Goal: Task Accomplishment & Management: Manage account settings

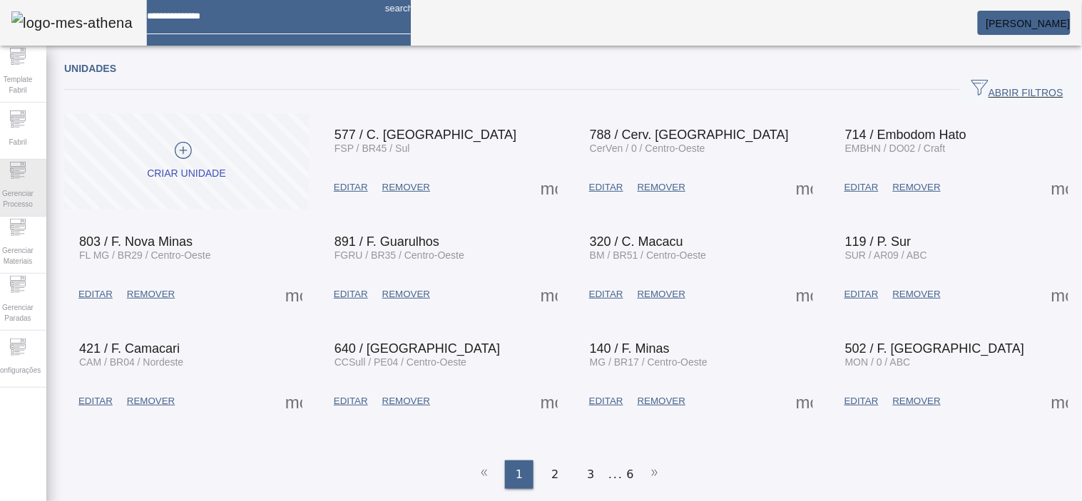
click at [17, 205] on span "Gerenciar Processo" at bounding box center [17, 199] width 43 height 30
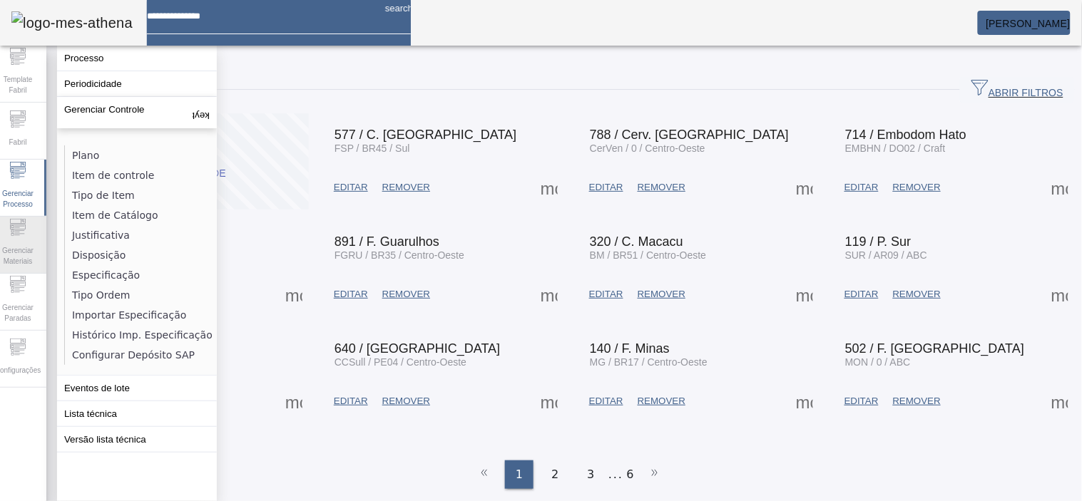
click at [18, 233] on icon at bounding box center [17, 227] width 17 height 17
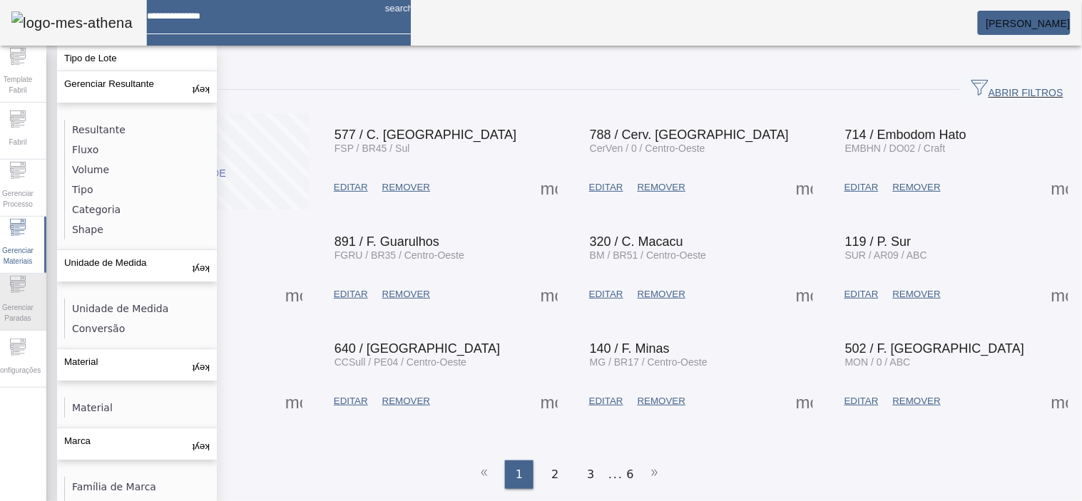
click at [26, 282] on icon at bounding box center [17, 284] width 17 height 17
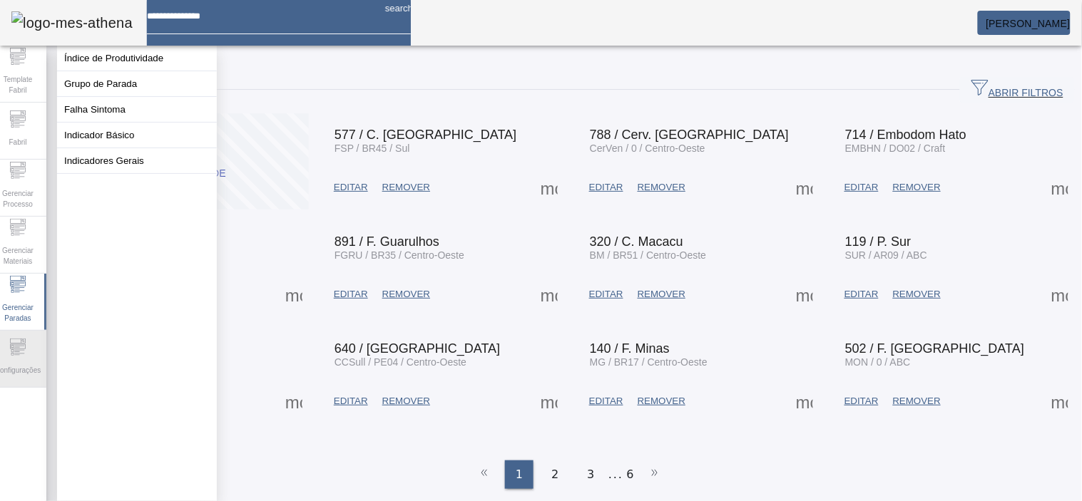
click at [27, 333] on div "Configurações" at bounding box center [17, 359] width 57 height 57
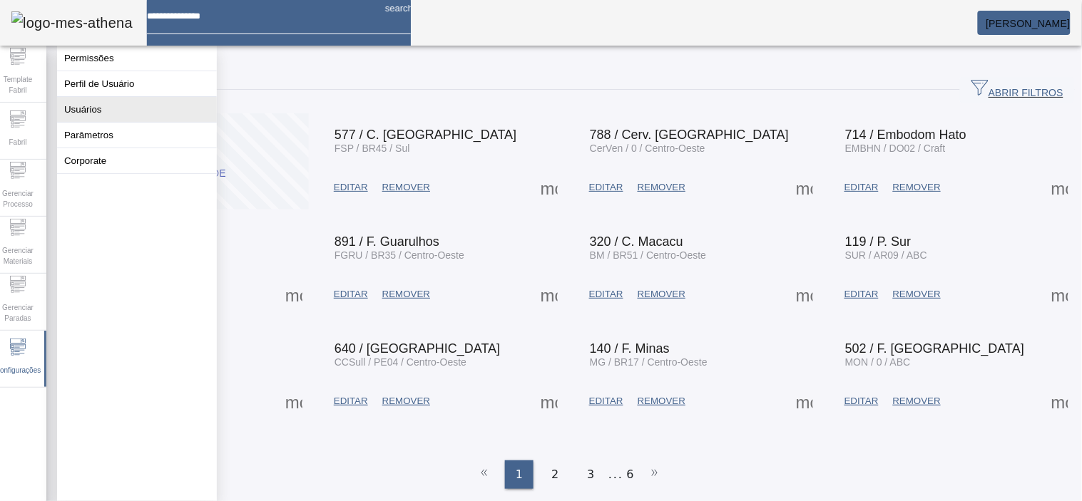
click at [104, 106] on button "Usuários" at bounding box center [137, 109] width 160 height 25
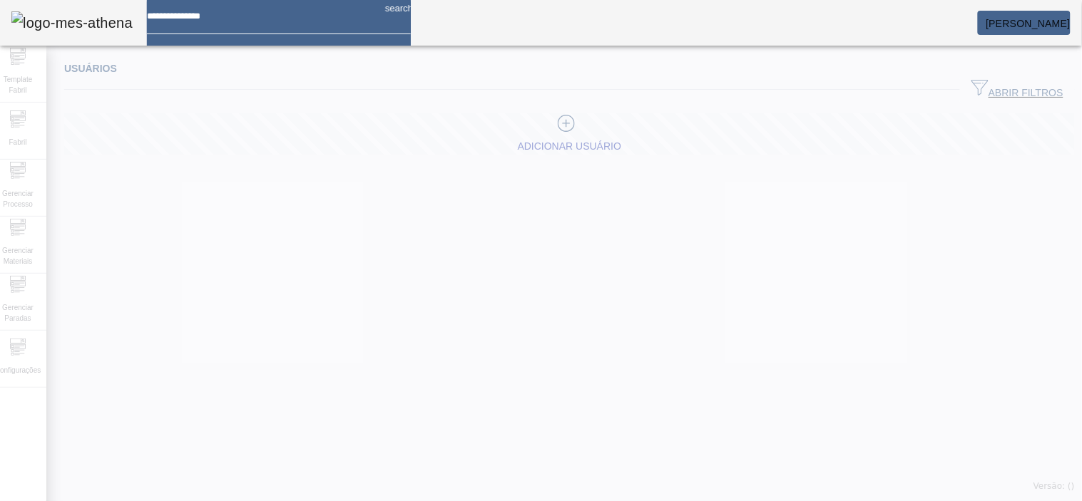
click at [30, 330] on div at bounding box center [541, 250] width 1082 height 501
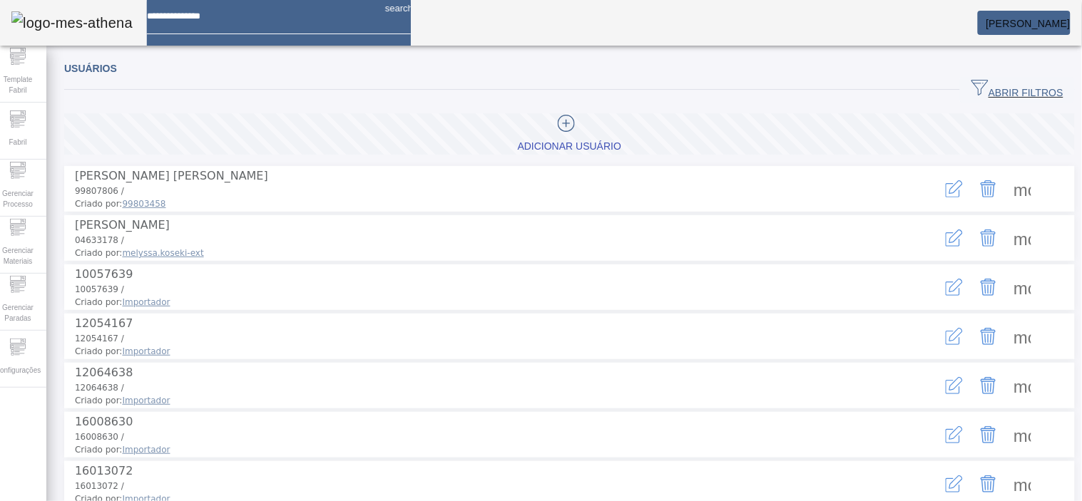
click at [972, 91] on span "ABRIR FILTROS" at bounding box center [1018, 89] width 92 height 21
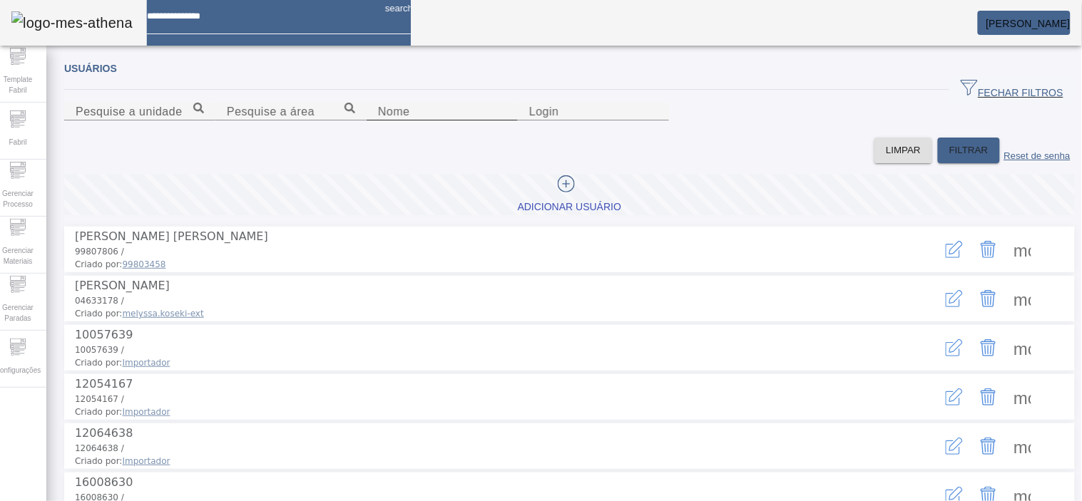
click at [378, 121] on input "Nome" at bounding box center [442, 111] width 128 height 17
type input "******"
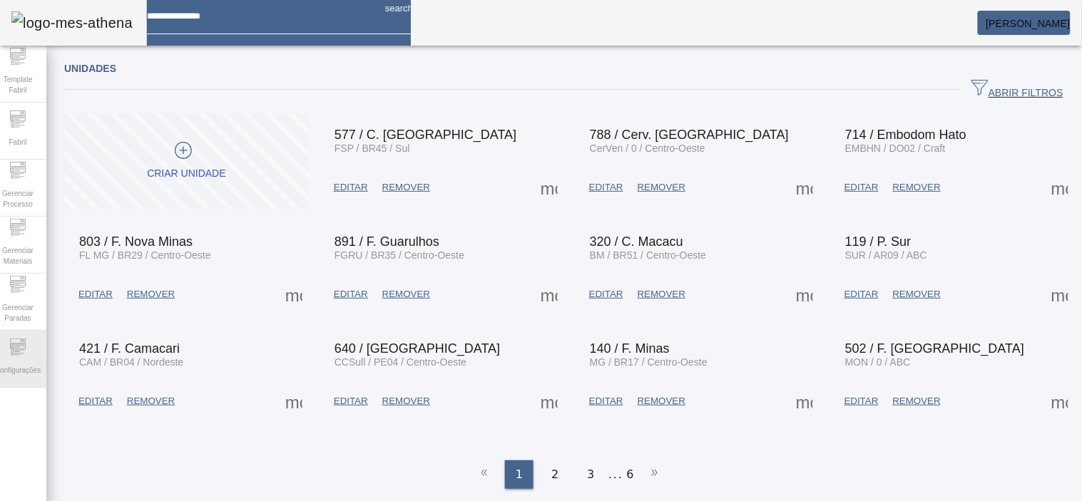
click at [36, 344] on div "Configurações" at bounding box center [17, 359] width 57 height 57
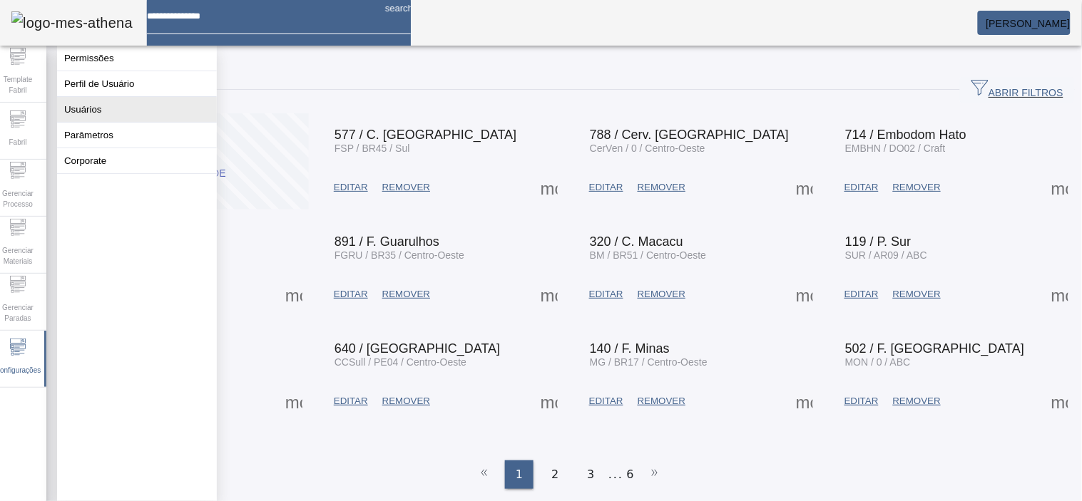
click at [80, 122] on button "Usuários" at bounding box center [137, 109] width 160 height 25
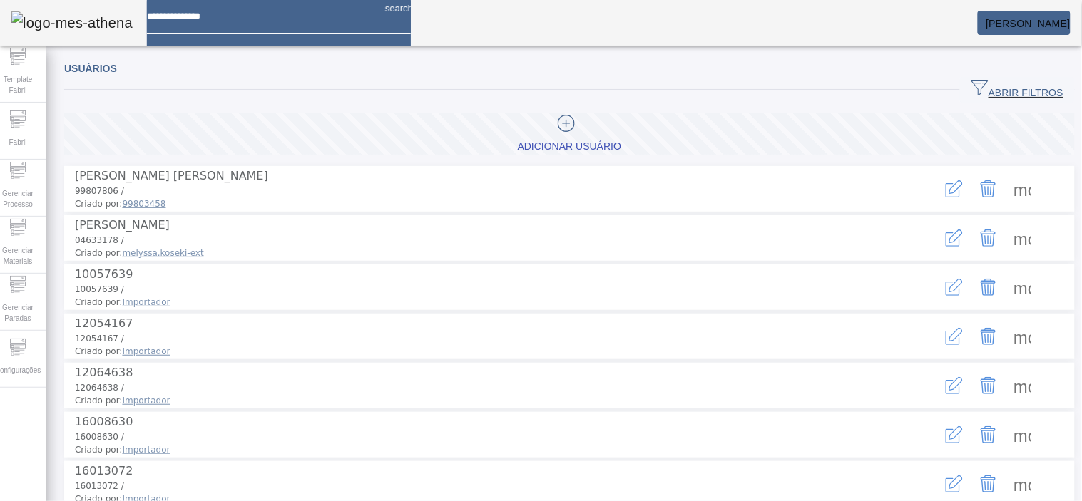
click at [1015, 84] on span "ABRIR FILTROS" at bounding box center [1018, 89] width 92 height 21
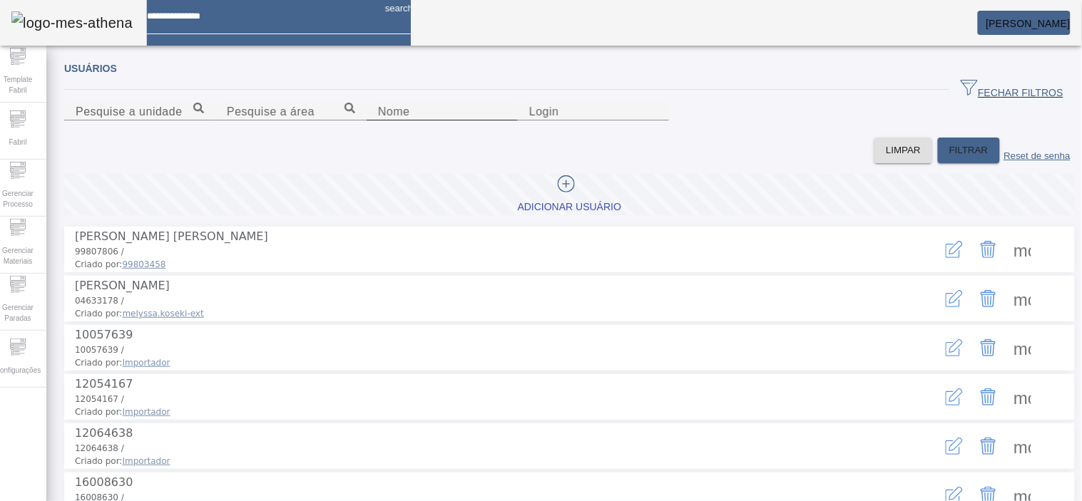
click at [378, 121] on div "Nome" at bounding box center [442, 112] width 128 height 18
type input "******"
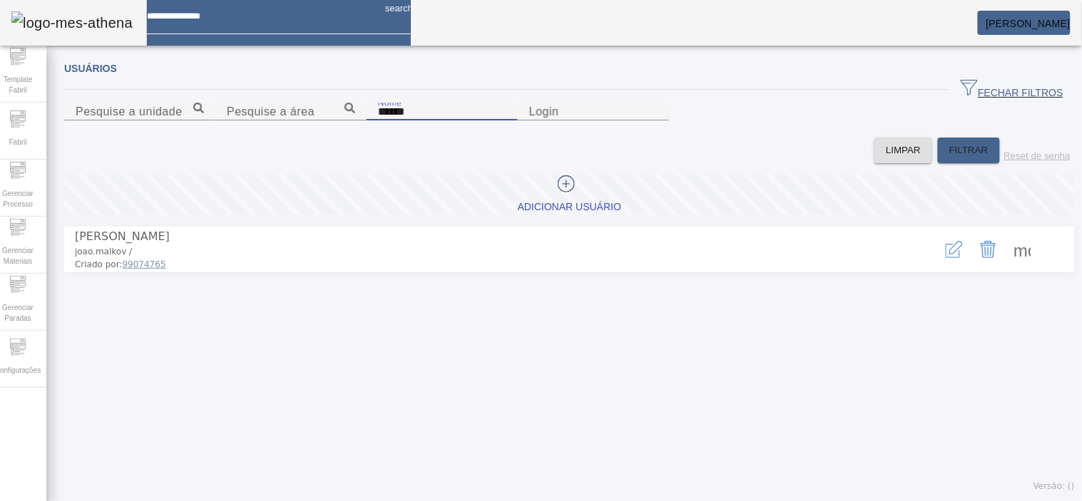
click at [1014, 267] on span at bounding box center [1023, 250] width 34 height 34
drag, startPoint x: 748, startPoint y: 424, endPoint x: 823, endPoint y: 377, distance: 89.1
click at [946, 258] on icon "button" at bounding box center [954, 249] width 17 height 17
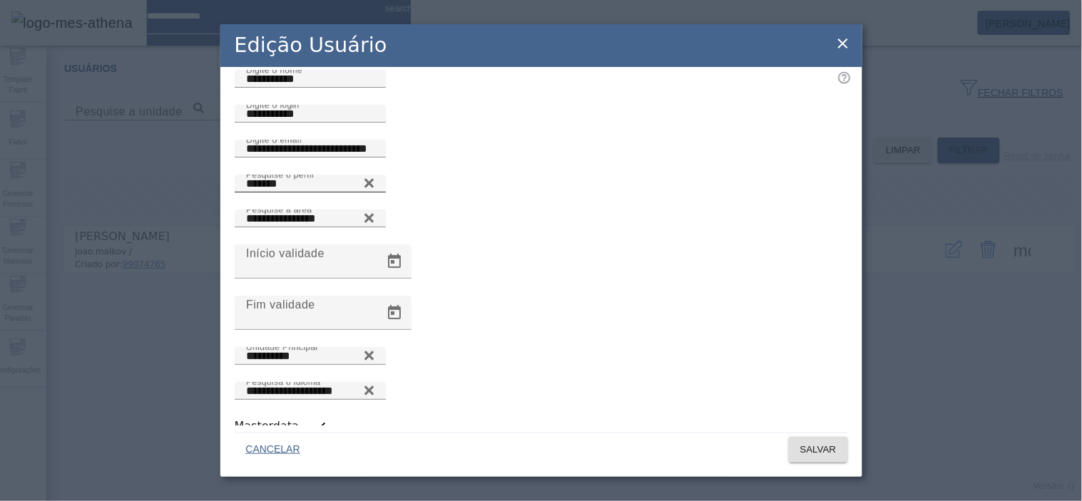
scroll to position [23, 0]
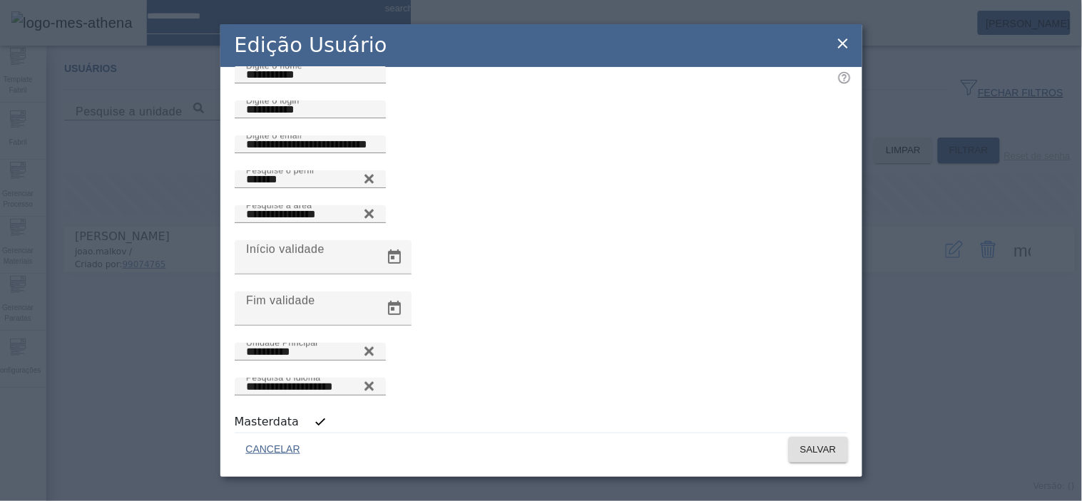
click at [849, 36] on icon at bounding box center [843, 43] width 17 height 17
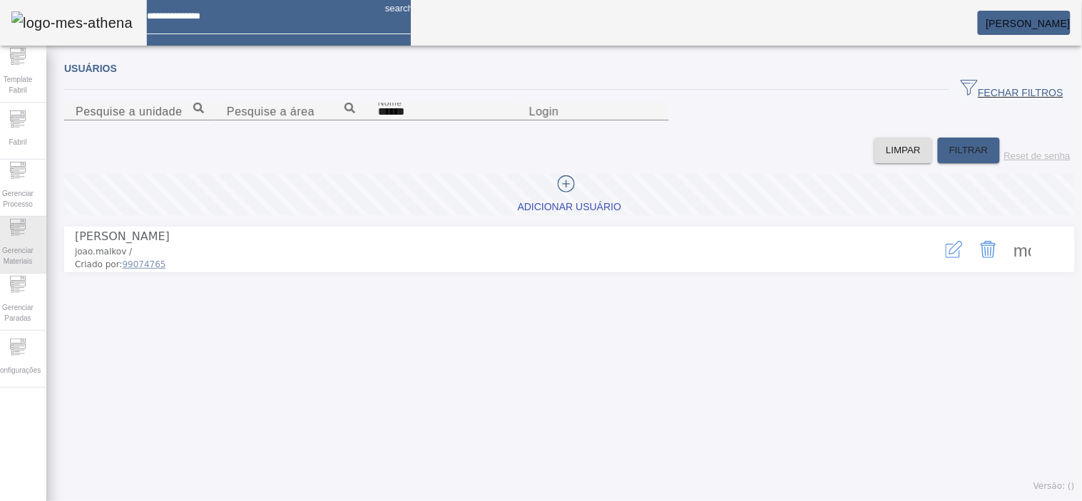
click at [36, 241] on span "Gerenciar Materiais" at bounding box center [17, 256] width 43 height 30
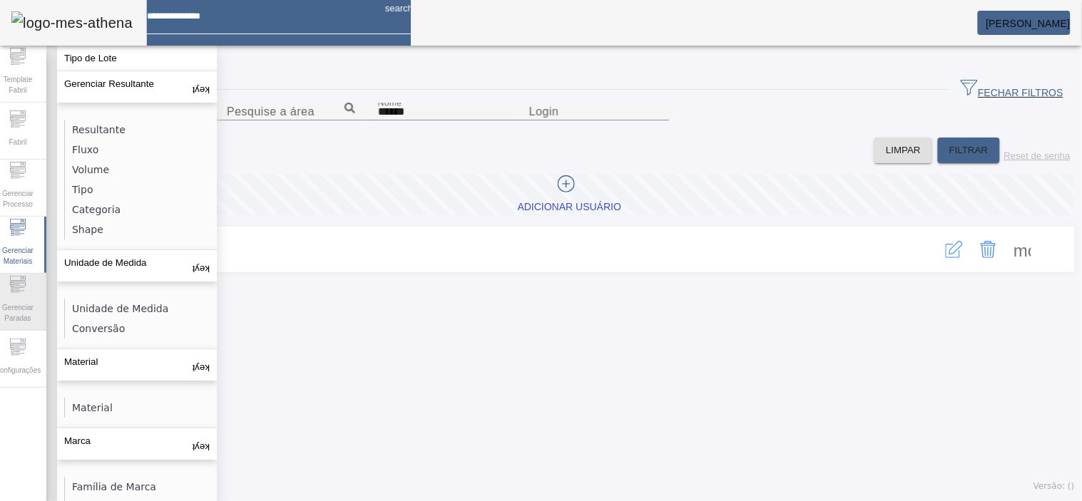
click at [16, 325] on span "Gerenciar Paradas" at bounding box center [17, 313] width 43 height 30
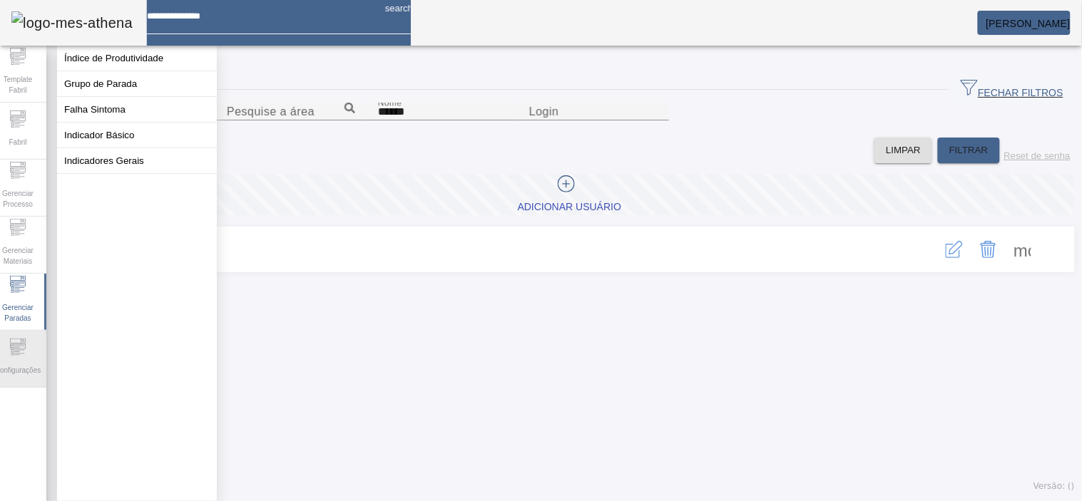
click at [19, 361] on span "Configurações" at bounding box center [18, 370] width 54 height 19
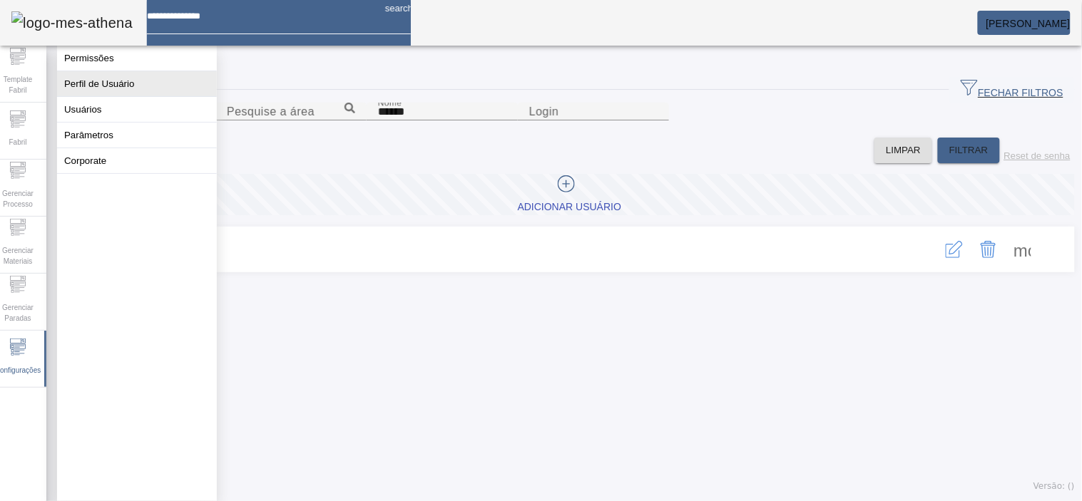
click at [140, 84] on button "Perfil de Usuário" at bounding box center [137, 83] width 160 height 25
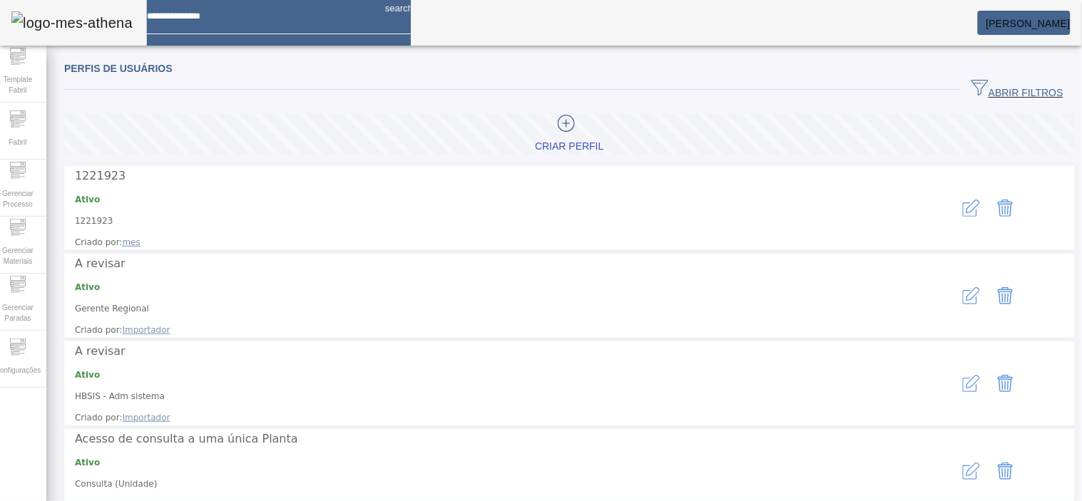
click at [1026, 89] on span "ABRIR FILTROS" at bounding box center [1018, 89] width 92 height 21
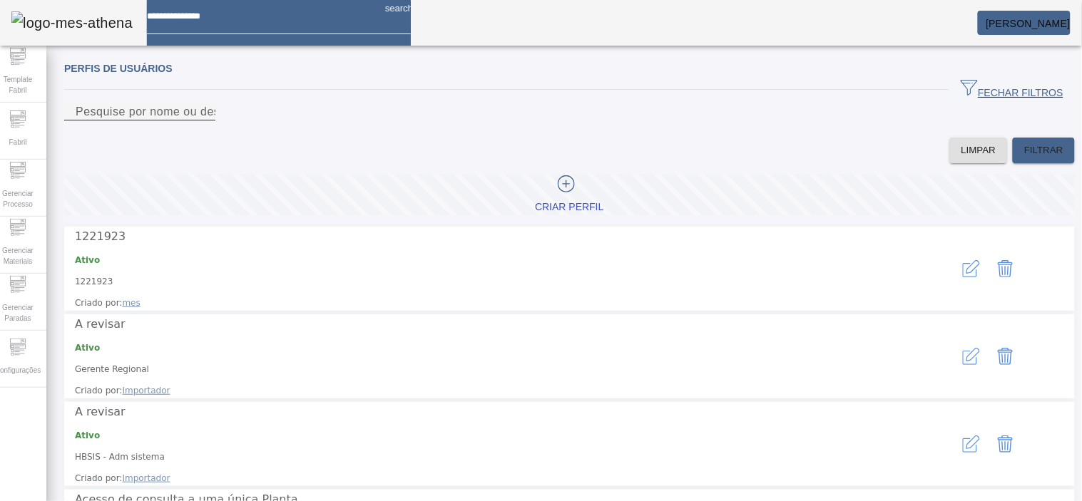
click at [204, 121] on div "Pesquise por nome ou descrição" at bounding box center [140, 112] width 128 height 18
click at [204, 121] on input "Pesquise por nome ou descrição" at bounding box center [140, 111] width 128 height 17
click at [19, 341] on icon at bounding box center [18, 341] width 16 height 5
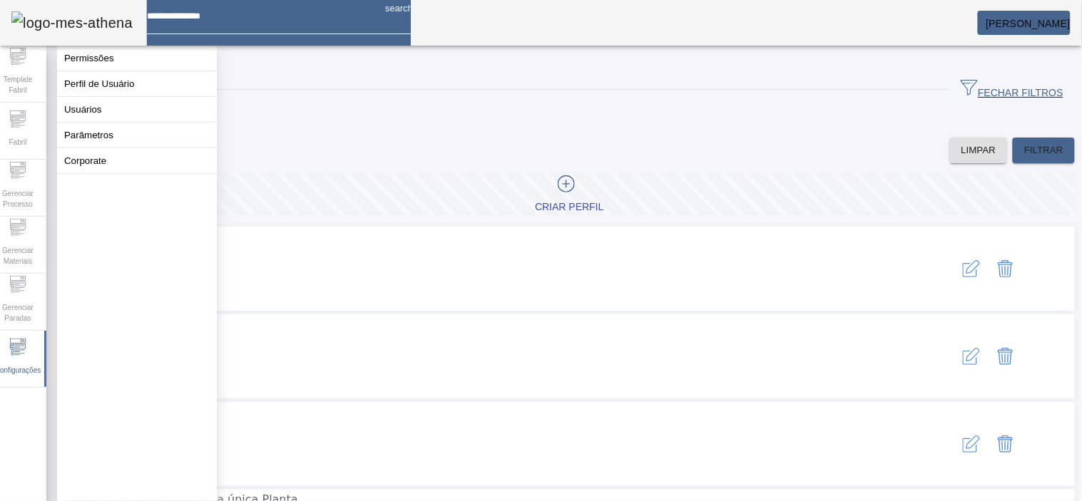
click at [204, 121] on input "Pesquise por nome ou descrição" at bounding box center [140, 111] width 128 height 17
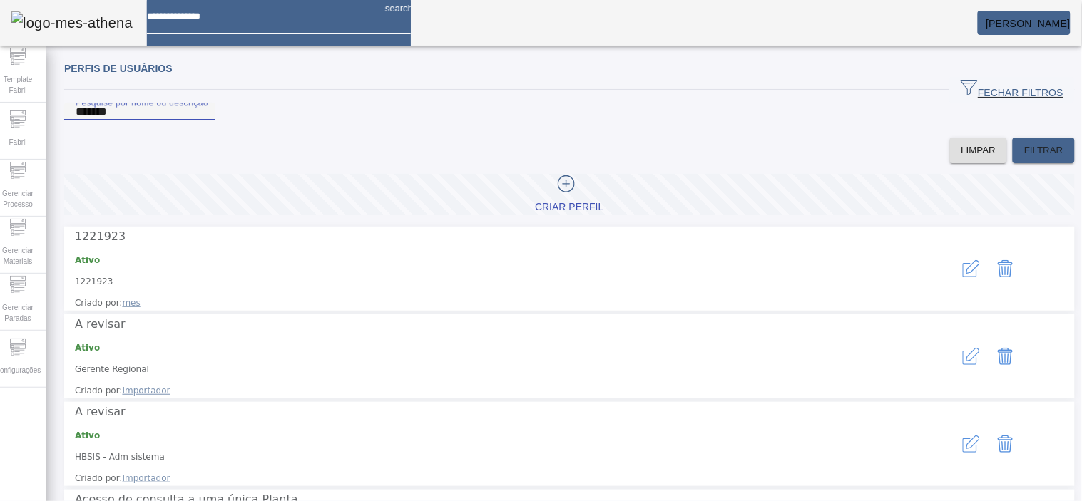
type input "*******"
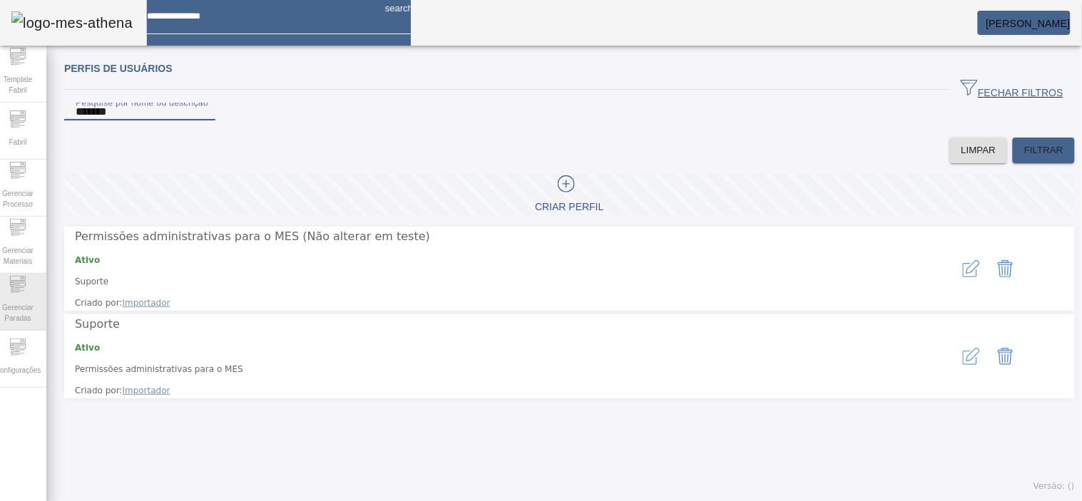
click at [39, 314] on span "Gerenciar Paradas" at bounding box center [17, 313] width 43 height 30
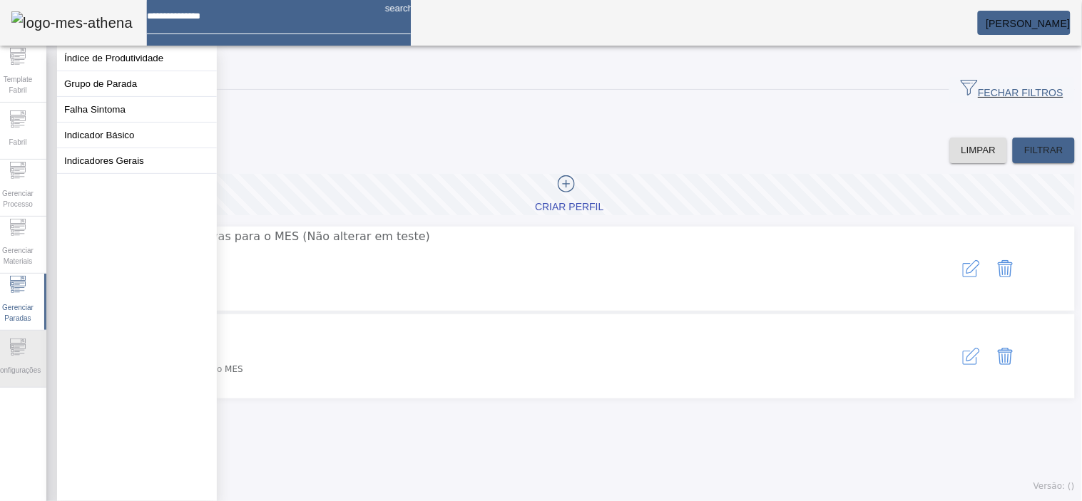
click at [44, 345] on div "Configurações" at bounding box center [17, 359] width 57 height 57
click at [396, 437] on div "Perfis de usuários FECHAR FILTROS Pesquise por nome ou descrição ******* LIMPAR…" at bounding box center [569, 277] width 1046 height 449
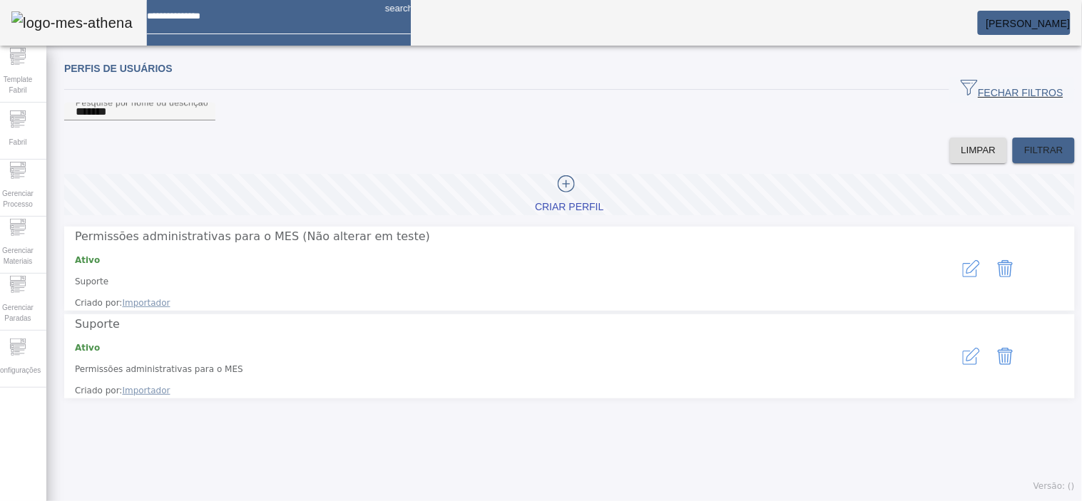
click at [963, 348] on icon "button" at bounding box center [971, 356] width 17 height 17
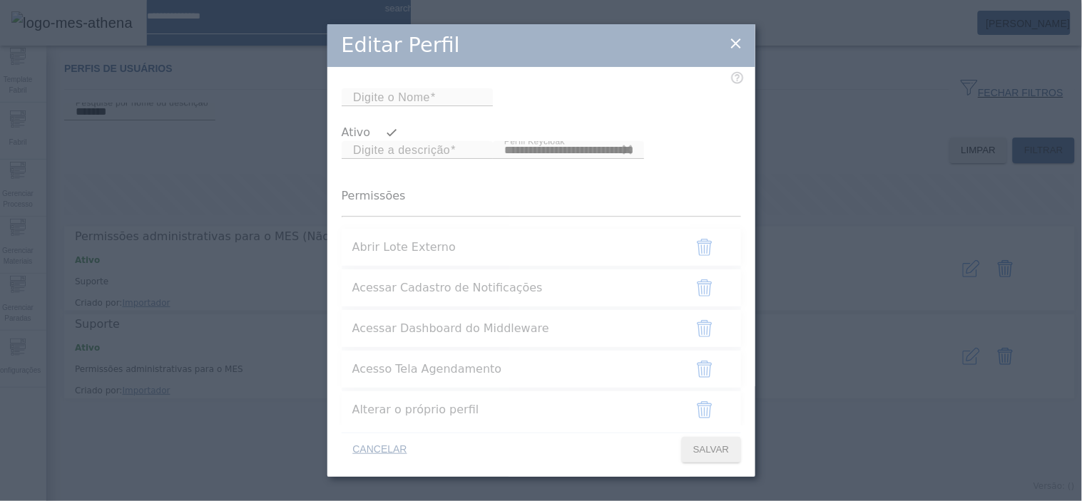
type input "**********"
type input "*******"
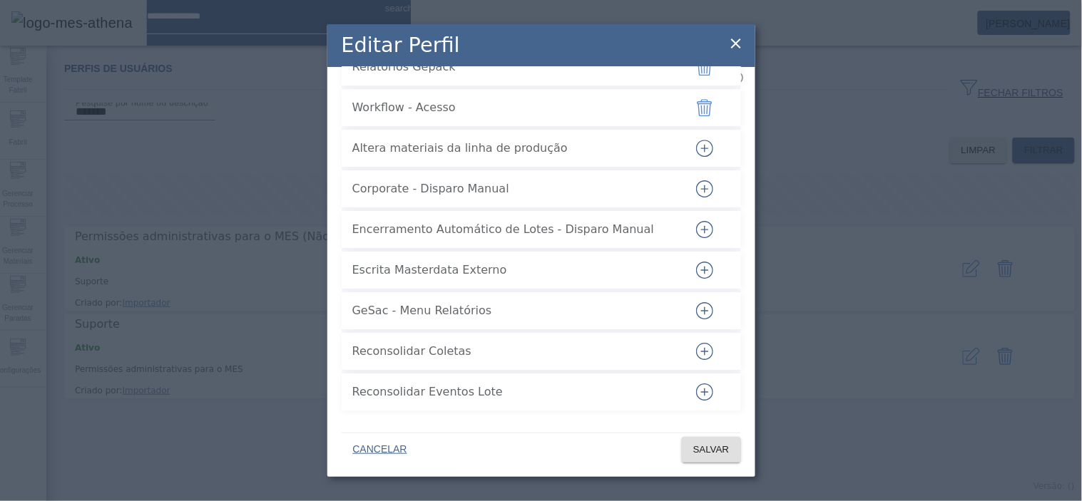
scroll to position [3988, 0]
click at [738, 41] on icon at bounding box center [736, 44] width 10 height 10
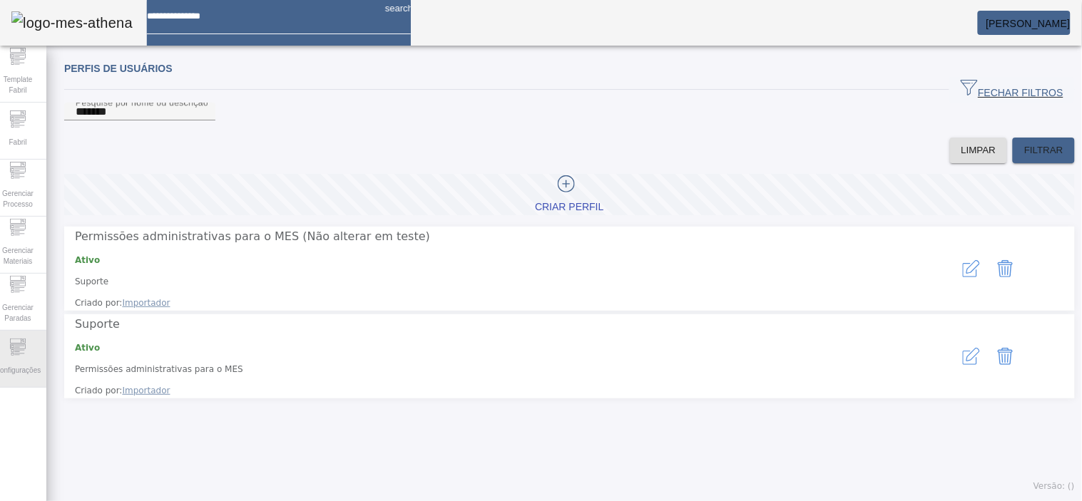
click at [16, 334] on div "Configurações" at bounding box center [17, 359] width 57 height 57
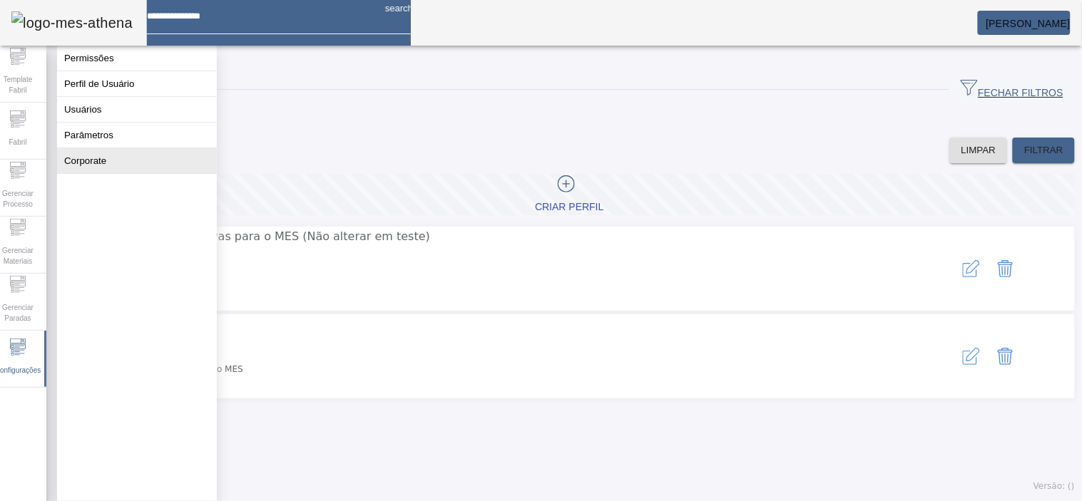
click at [110, 173] on button "Corporate" at bounding box center [137, 160] width 160 height 25
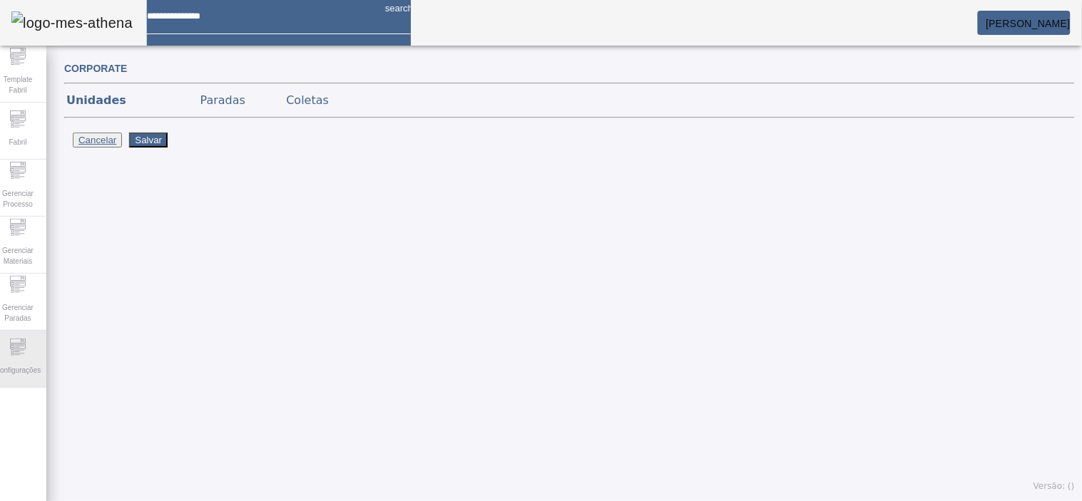
click at [24, 352] on icon at bounding box center [17, 347] width 17 height 17
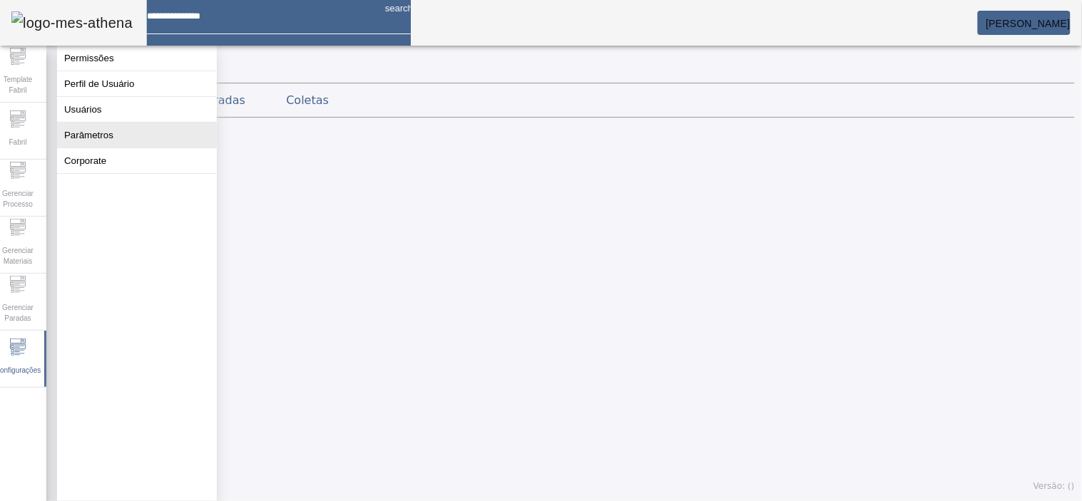
click at [120, 148] on button "Parâmetros" at bounding box center [137, 135] width 160 height 25
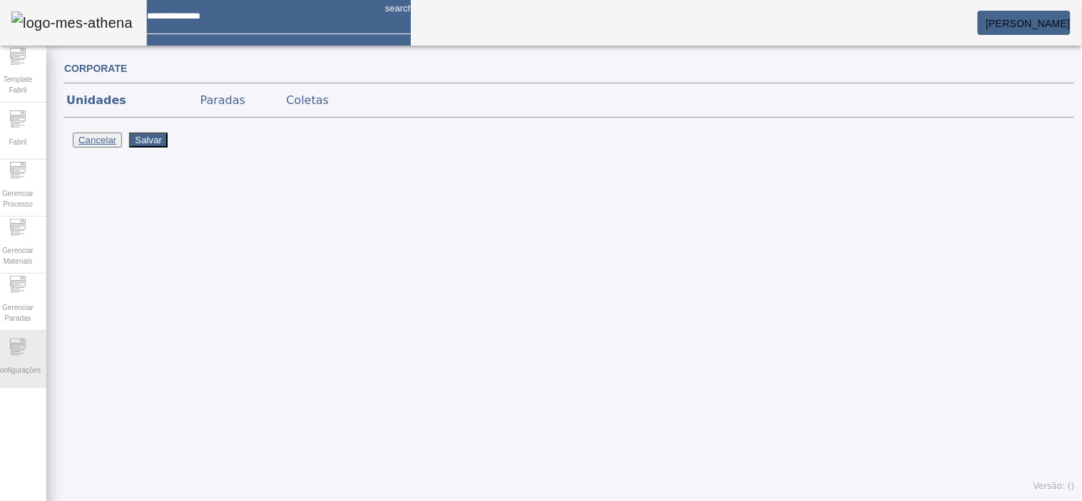
click at [29, 361] on span "Configurações" at bounding box center [18, 370] width 54 height 19
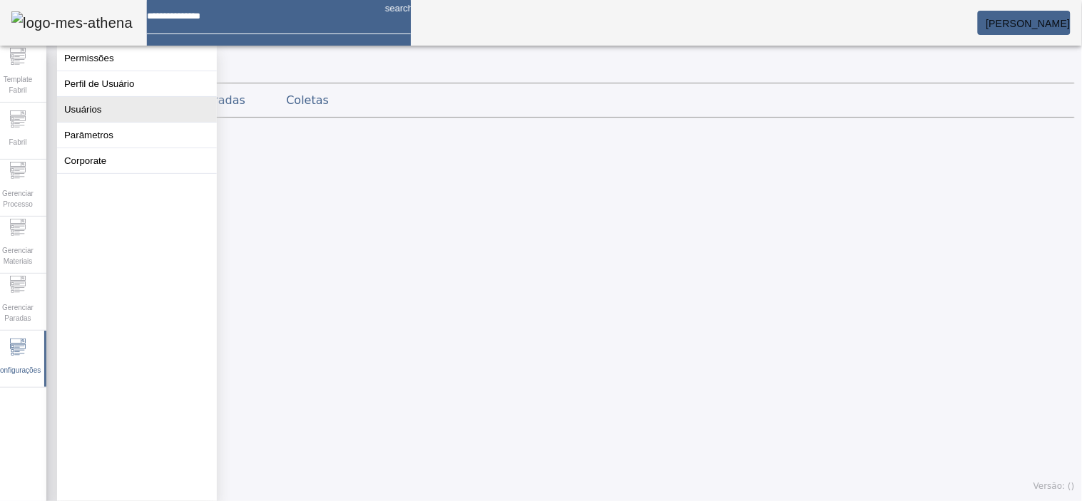
click at [105, 122] on button "Usuários" at bounding box center [137, 109] width 160 height 25
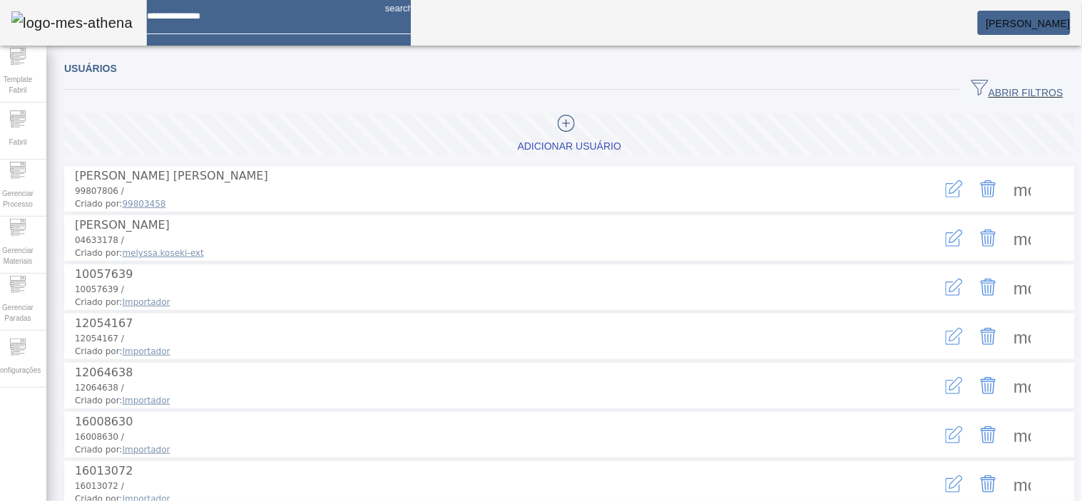
click at [1014, 183] on span at bounding box center [1023, 189] width 34 height 34
drag, startPoint x: 661, startPoint y: 324, endPoint x: 974, endPoint y: 126, distance: 370.3
click at [668, 501] on div at bounding box center [541, 501] width 1082 height 0
click at [949, 185] on icon "button" at bounding box center [956, 187] width 14 height 14
click at [942, 181] on div "Usuários ABRIR FILTROS Pesquise a unidade Pesquise a área Nome Login LIMPAR FIL…" at bounding box center [569, 390] width 1011 height 661
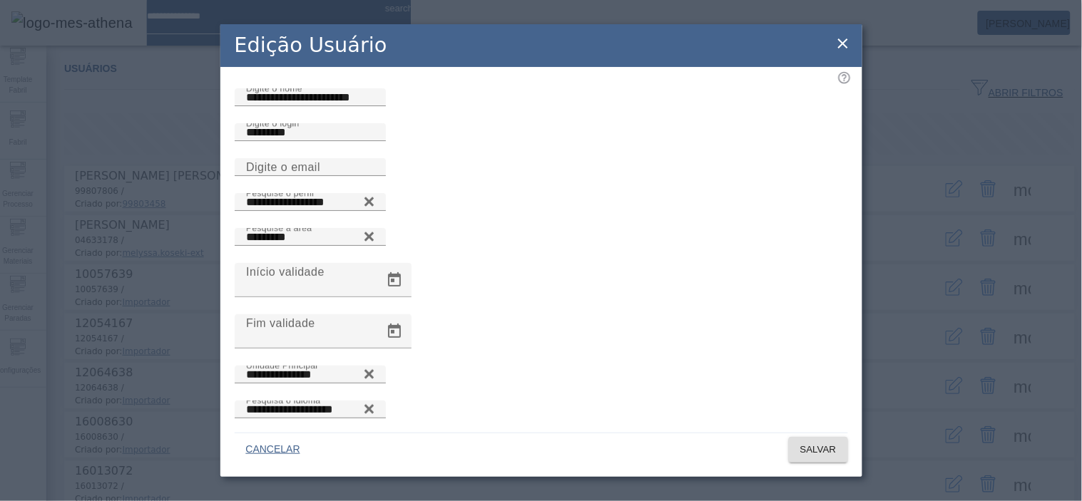
click at [842, 33] on div "Edição Usuário" at bounding box center [541, 45] width 642 height 43
click at [835, 52] on div "Edição Usuário" at bounding box center [541, 45] width 642 height 43
drag, startPoint x: 845, startPoint y: 44, endPoint x: 850, endPoint y: 39, distance: 7.6
click at [849, 41] on icon at bounding box center [843, 43] width 17 height 17
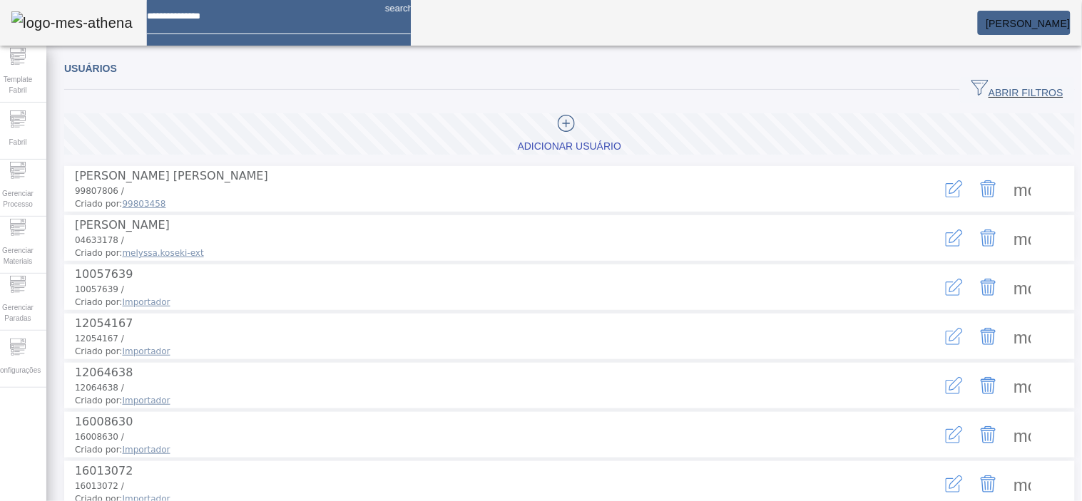
click at [947, 183] on button "button" at bounding box center [954, 189] width 34 height 34
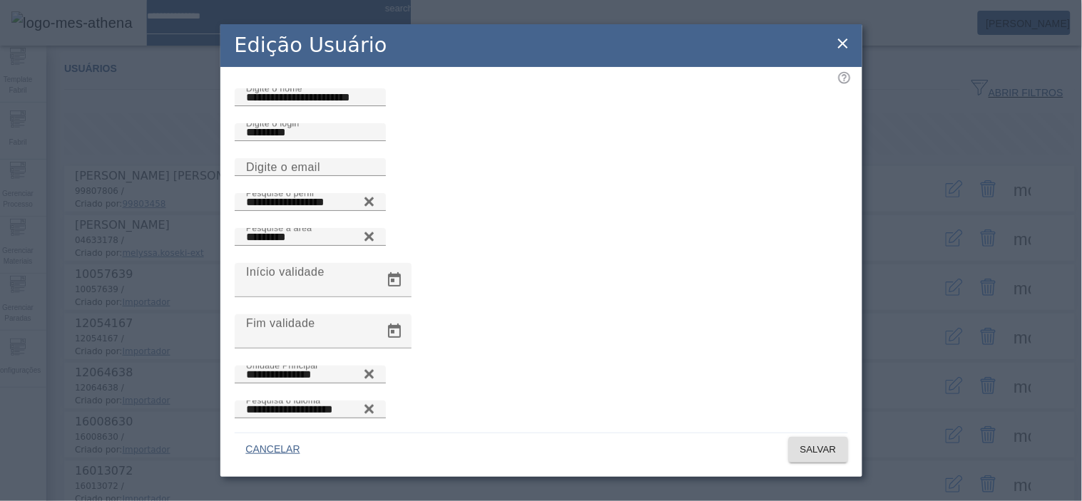
click at [847, 46] on icon at bounding box center [843, 43] width 17 height 17
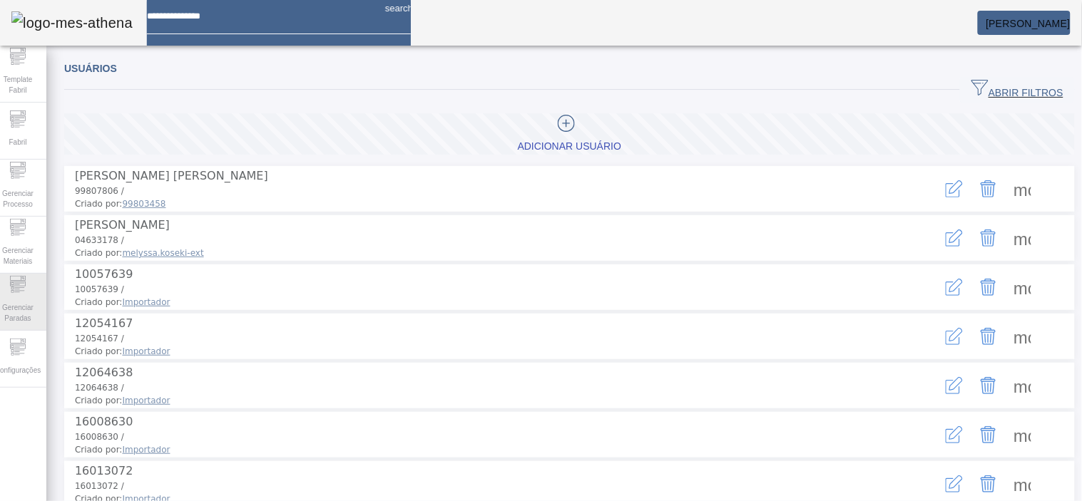
click at [18, 320] on span "Gerenciar Paradas" at bounding box center [17, 313] width 43 height 30
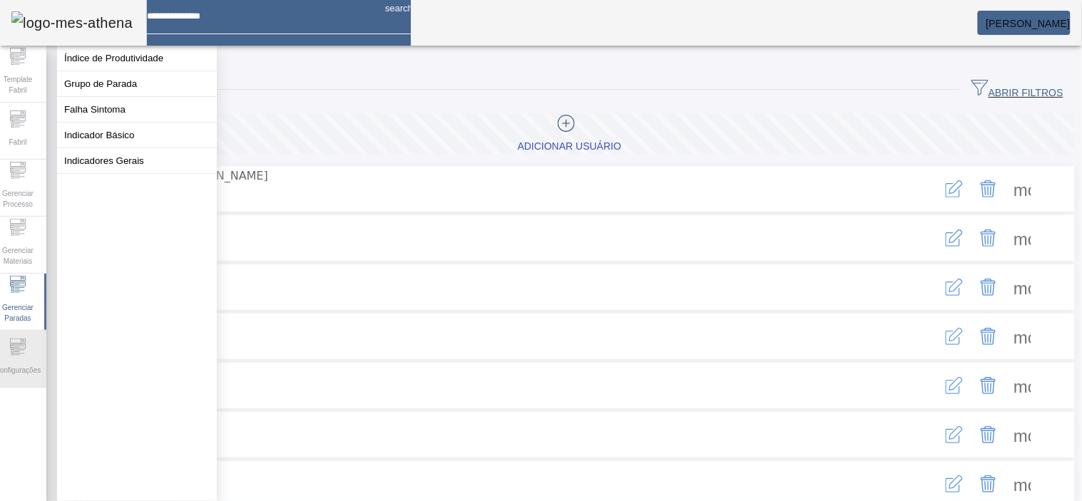
click at [14, 352] on icon at bounding box center [12, 351] width 3 height 3
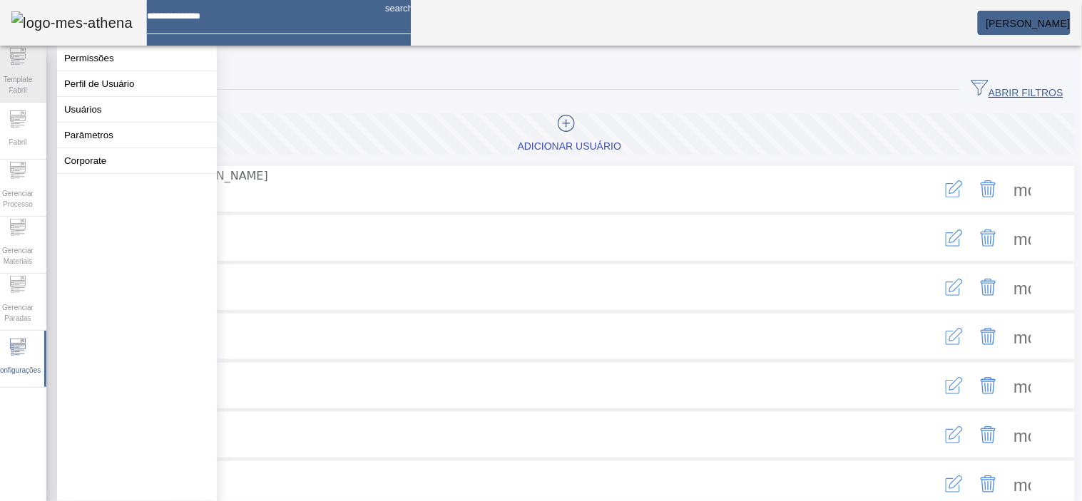
click at [31, 84] on span "Template Fabril" at bounding box center [17, 85] width 43 height 30
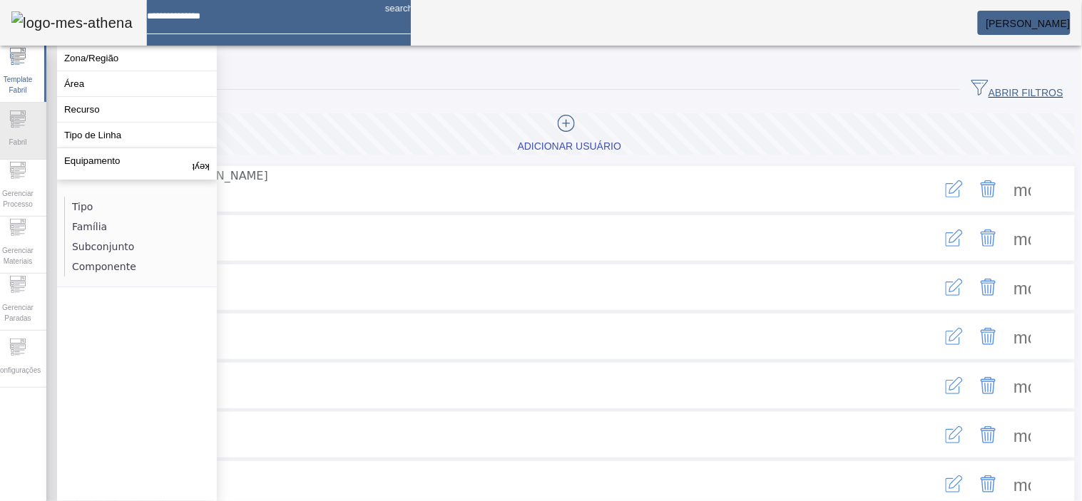
click at [24, 123] on icon at bounding box center [19, 122] width 10 height 1
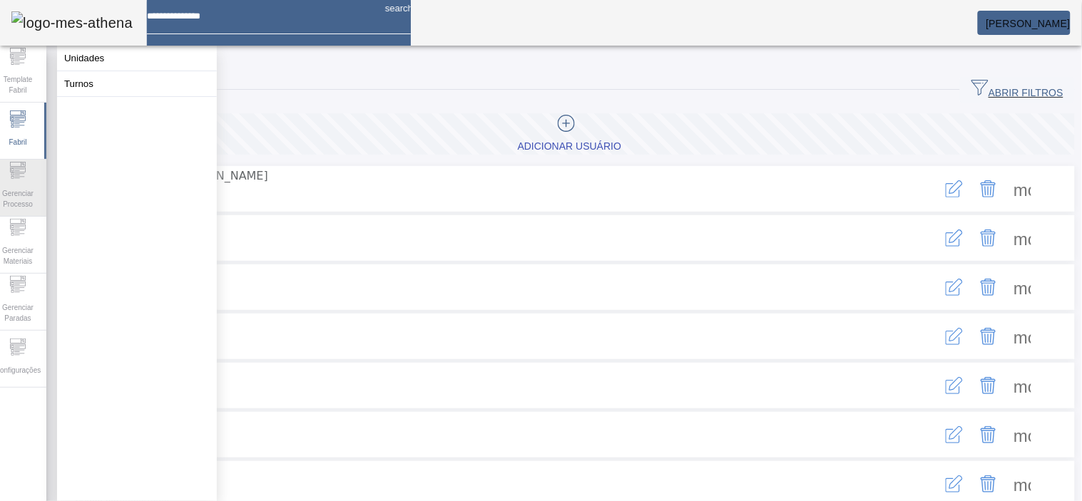
click at [21, 173] on icon at bounding box center [17, 170] width 17 height 17
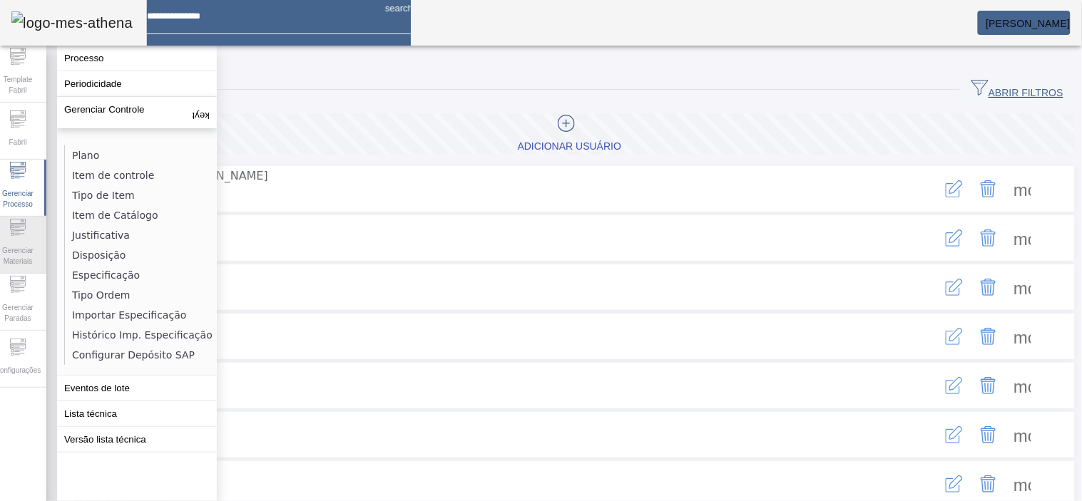
click at [24, 235] on icon at bounding box center [19, 234] width 10 height 1
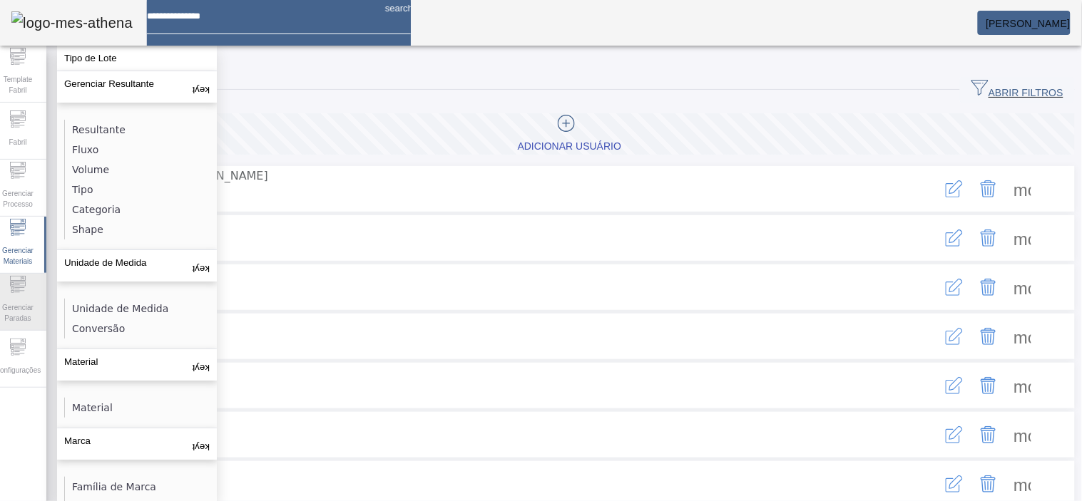
click at [2, 297] on div "Gerenciar Paradas" at bounding box center [17, 302] width 57 height 57
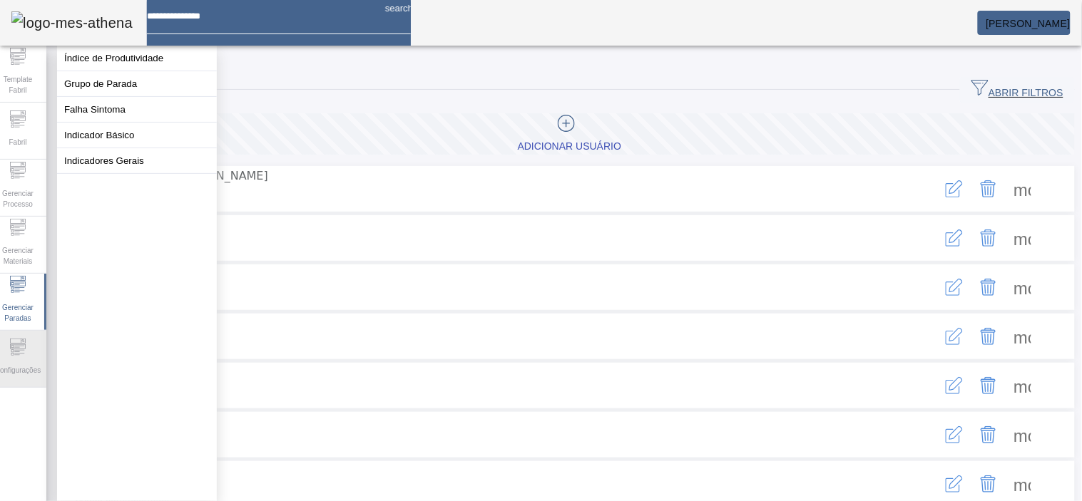
click at [11, 357] on div "Configurações" at bounding box center [17, 359] width 57 height 57
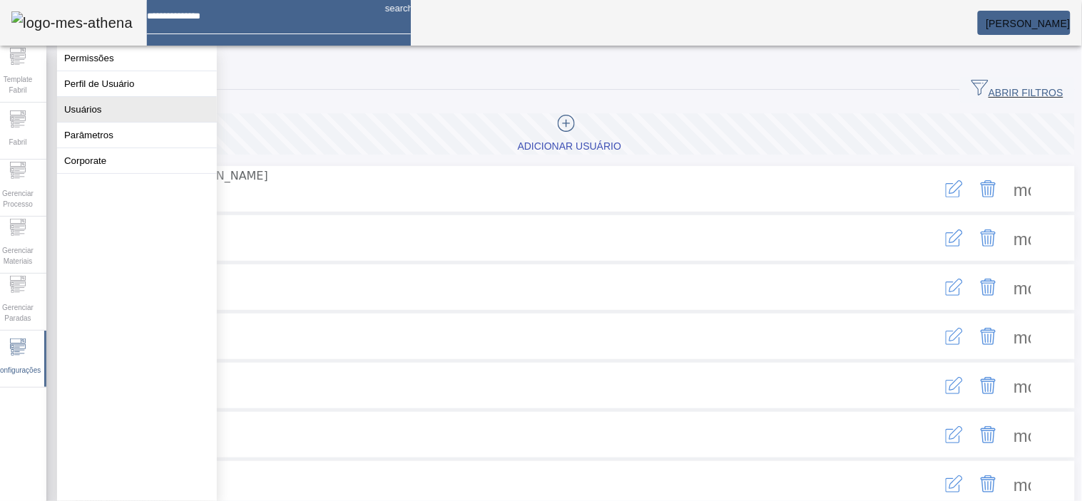
click at [109, 122] on button "Usuários" at bounding box center [137, 109] width 160 height 25
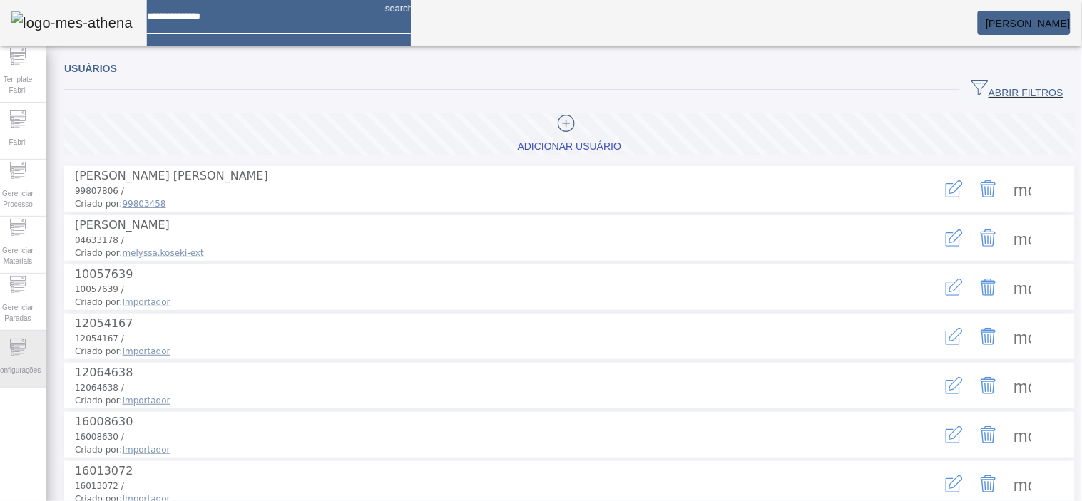
drag, startPoint x: 55, startPoint y: 337, endPoint x: 43, endPoint y: 347, distance: 15.7
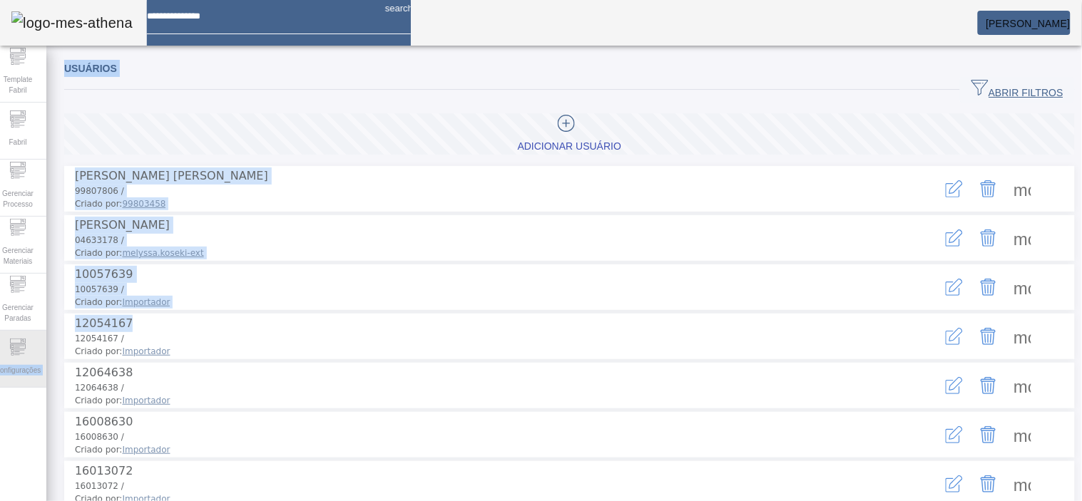
click at [44, 347] on div "Template Fabril Fabril Gerenciar Processo Gerenciar Materiais Gerenciar Paradas…" at bounding box center [541, 250] width 1104 height 501
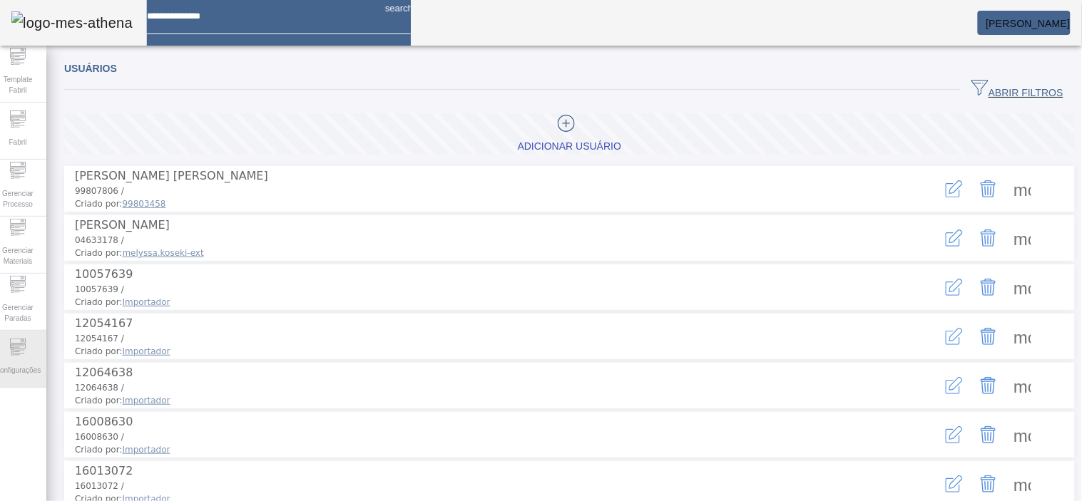
click at [41, 350] on div "Configurações" at bounding box center [17, 359] width 57 height 57
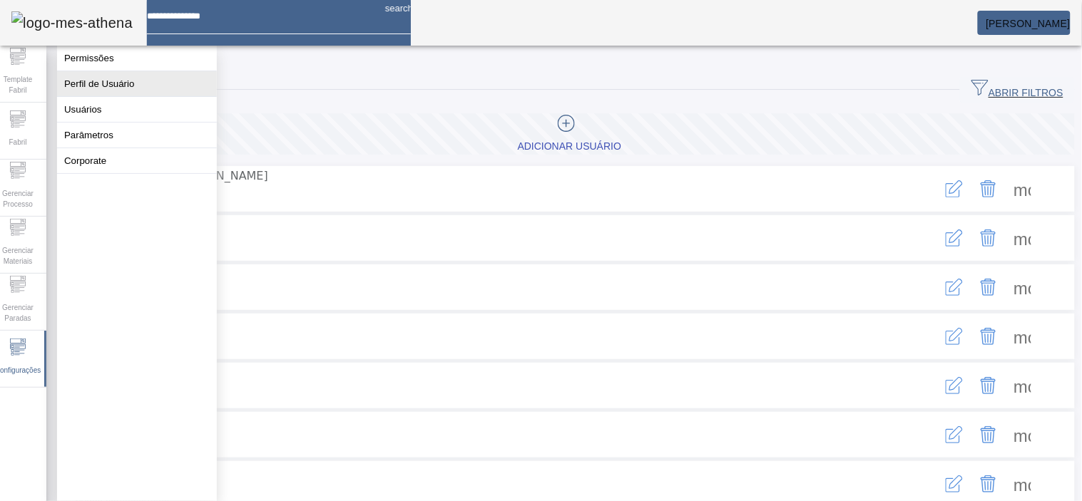
click at [140, 96] on button "Perfil de Usuário" at bounding box center [137, 83] width 160 height 25
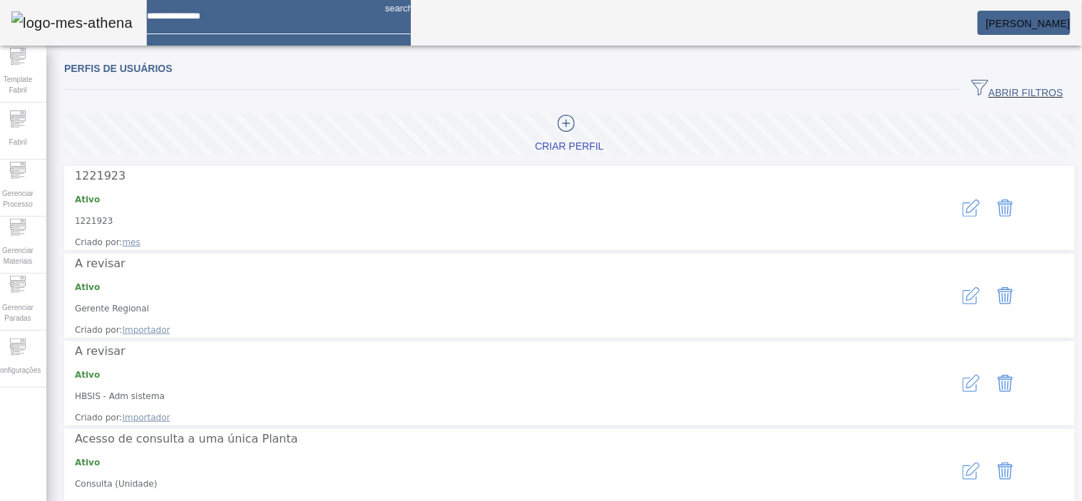
click at [963, 200] on icon "button" at bounding box center [971, 208] width 17 height 17
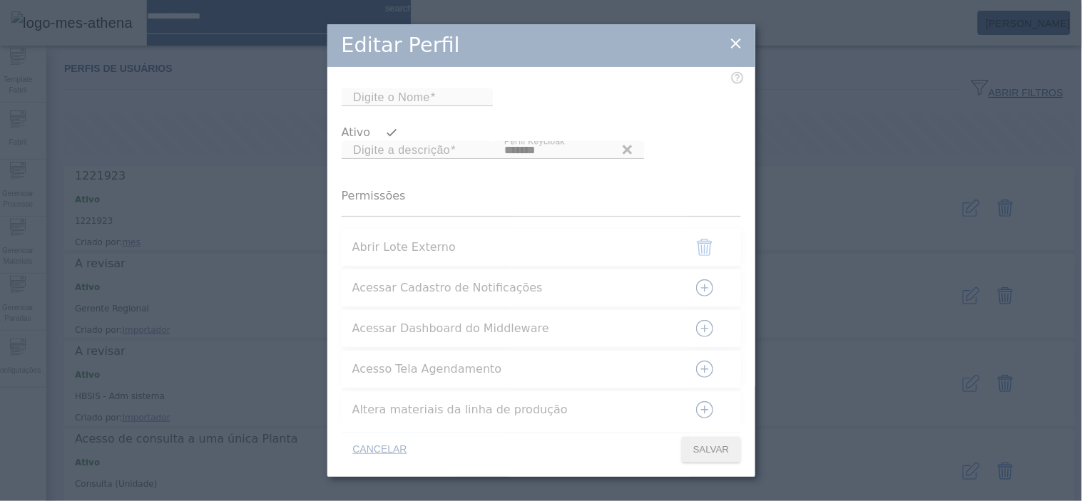
type input "*******"
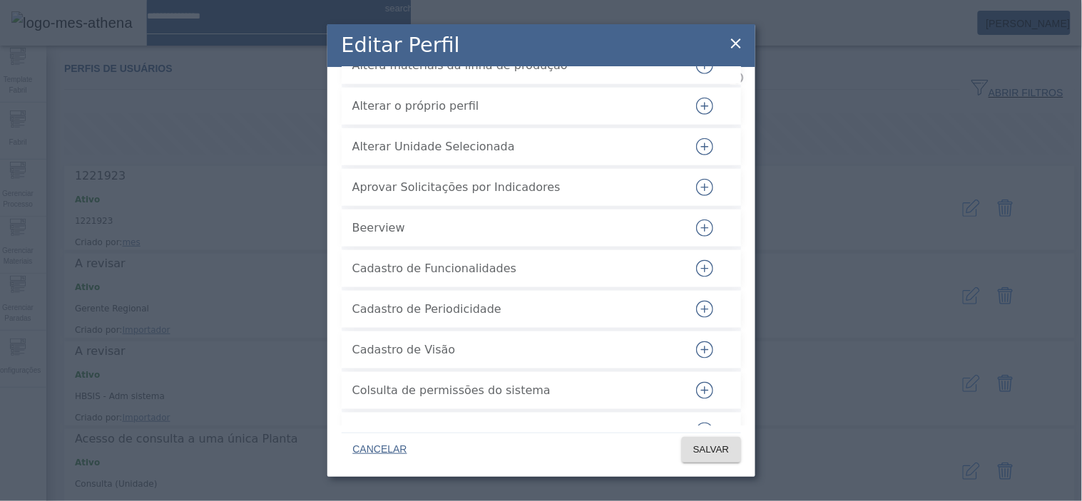
scroll to position [317, 0]
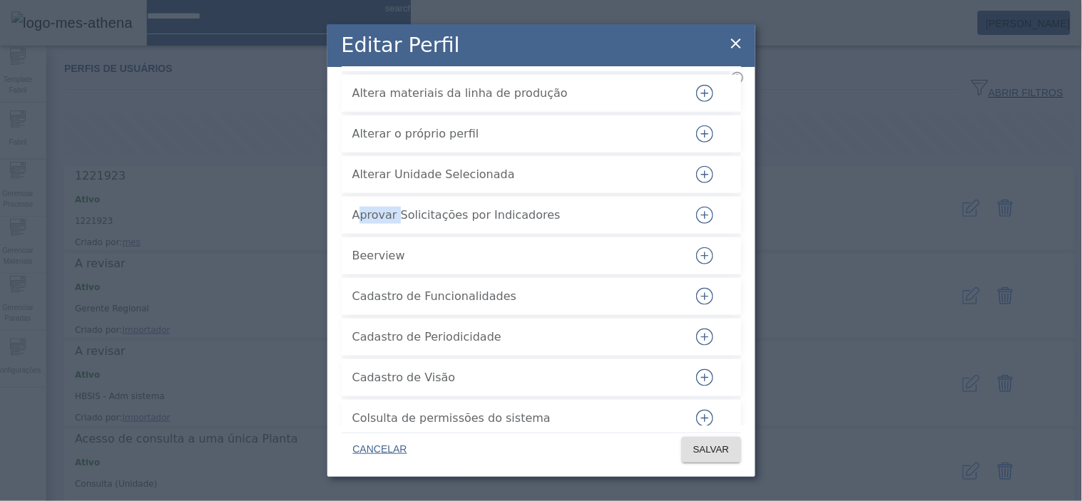
click at [740, 39] on icon at bounding box center [736, 44] width 10 height 10
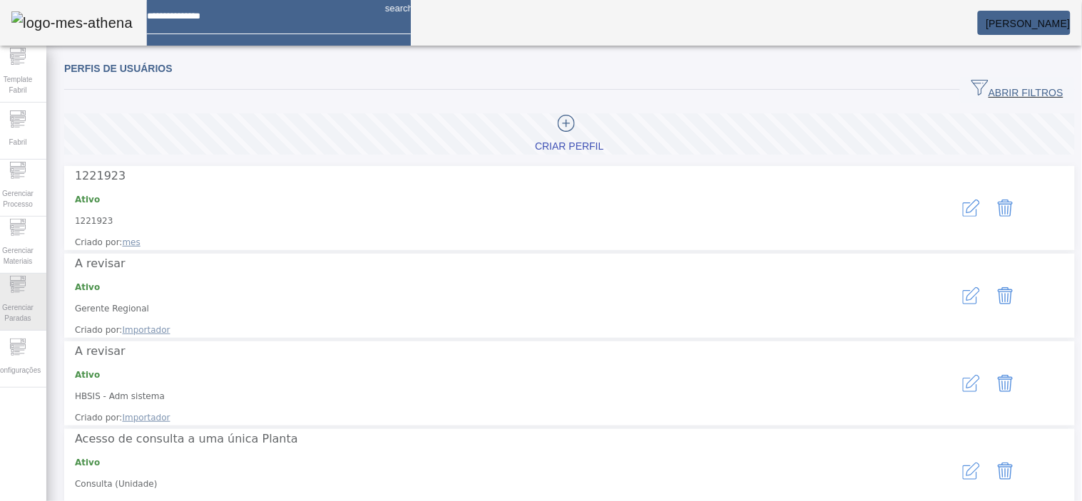
click at [39, 310] on span "Gerenciar Paradas" at bounding box center [17, 313] width 43 height 30
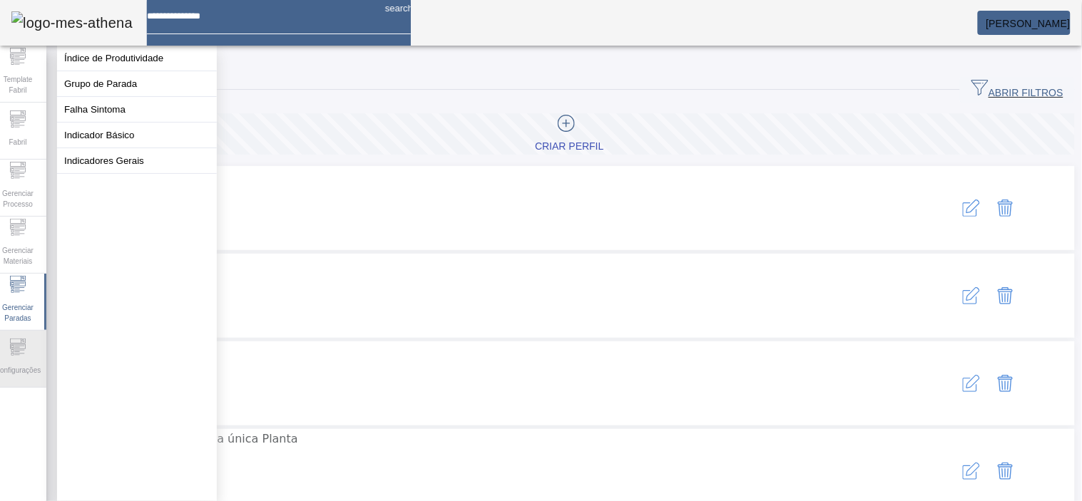
click at [32, 361] on span "Configurações" at bounding box center [18, 370] width 54 height 19
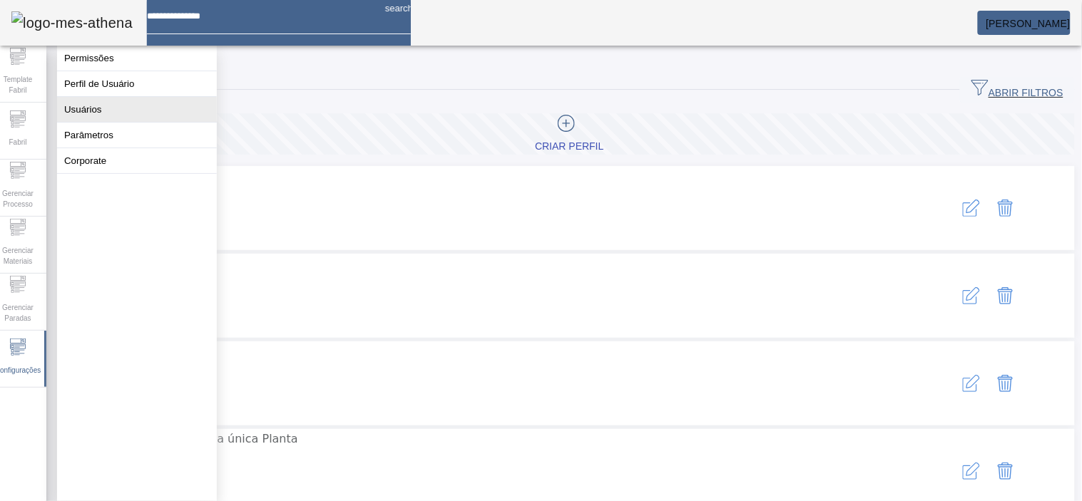
click at [127, 118] on button "Usuários" at bounding box center [137, 109] width 160 height 25
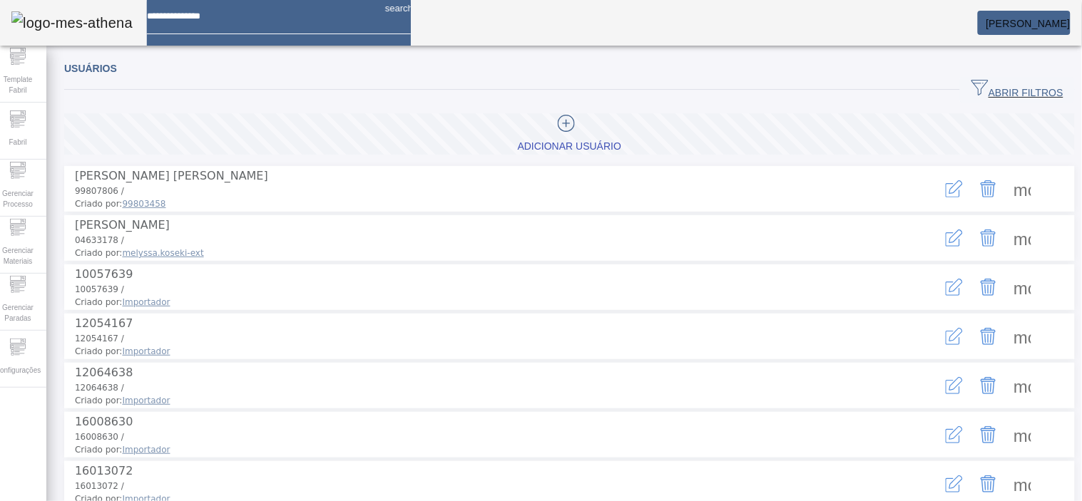
click at [975, 93] on span "ABRIR FILTROS" at bounding box center [1018, 89] width 92 height 21
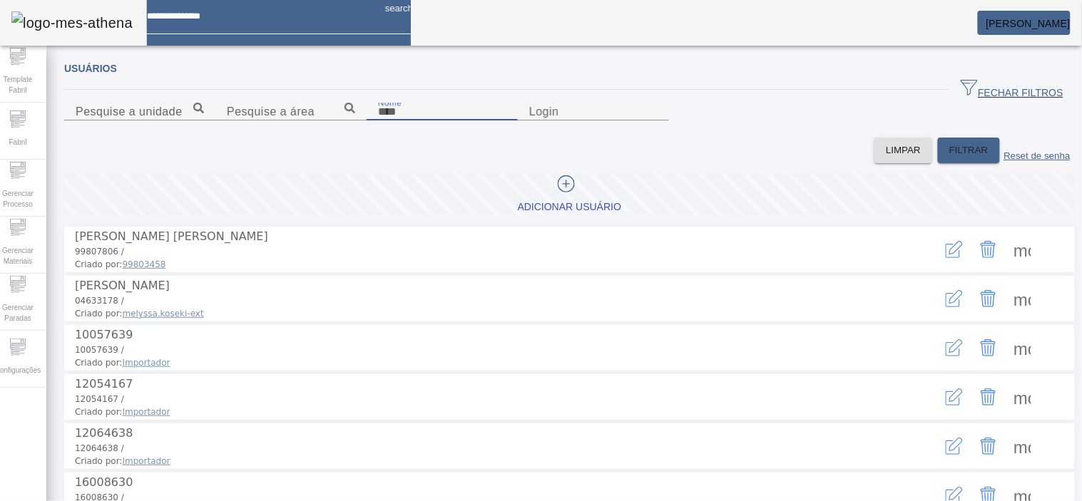
click at [383, 121] on input "Nome" at bounding box center [442, 111] width 128 height 17
type input "******"
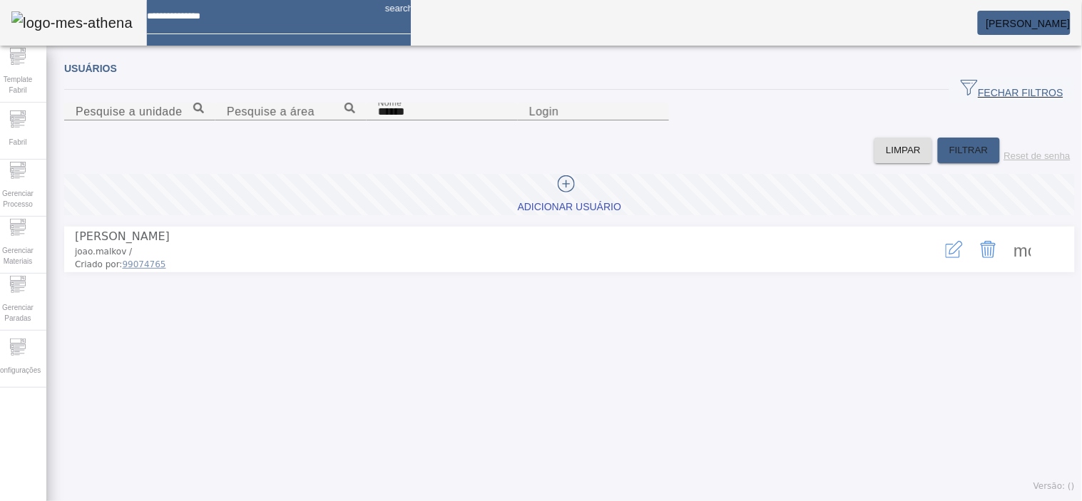
click at [937, 267] on button "button" at bounding box center [954, 250] width 34 height 34
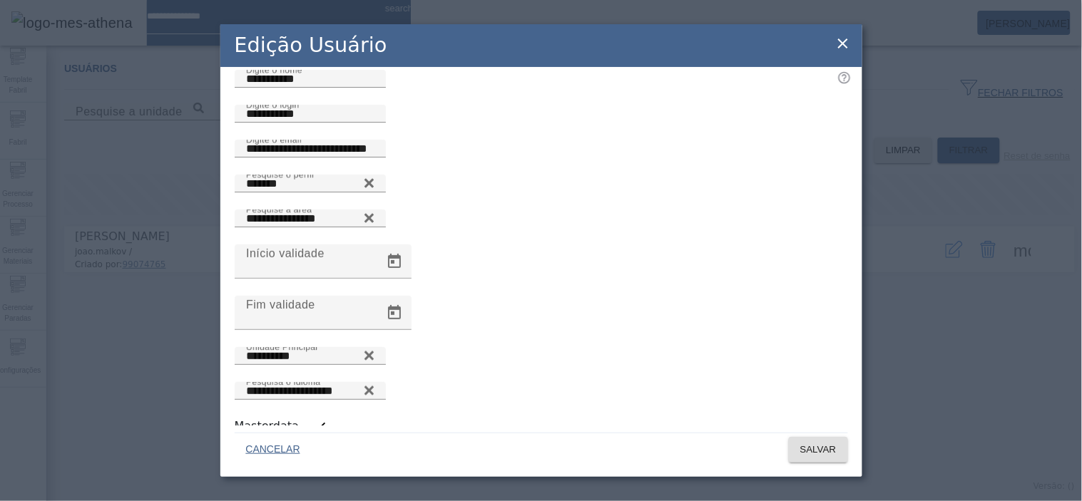
scroll to position [23, 0]
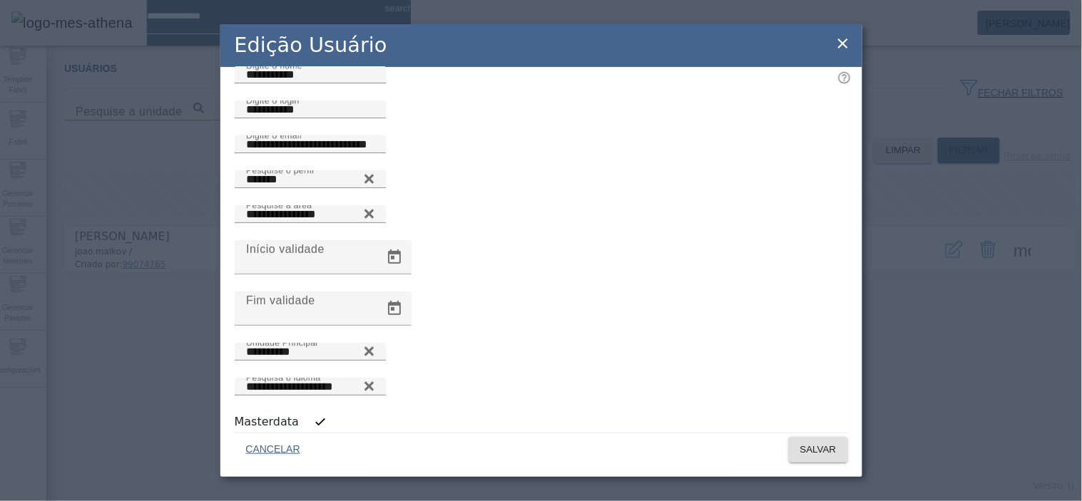
click at [842, 36] on icon at bounding box center [843, 43] width 17 height 17
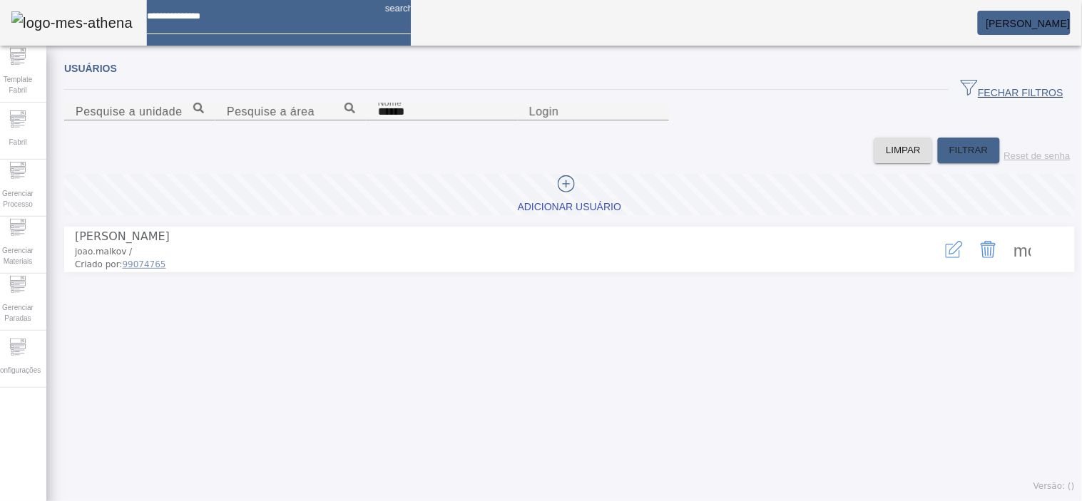
click at [1006, 267] on span at bounding box center [1023, 250] width 34 height 34
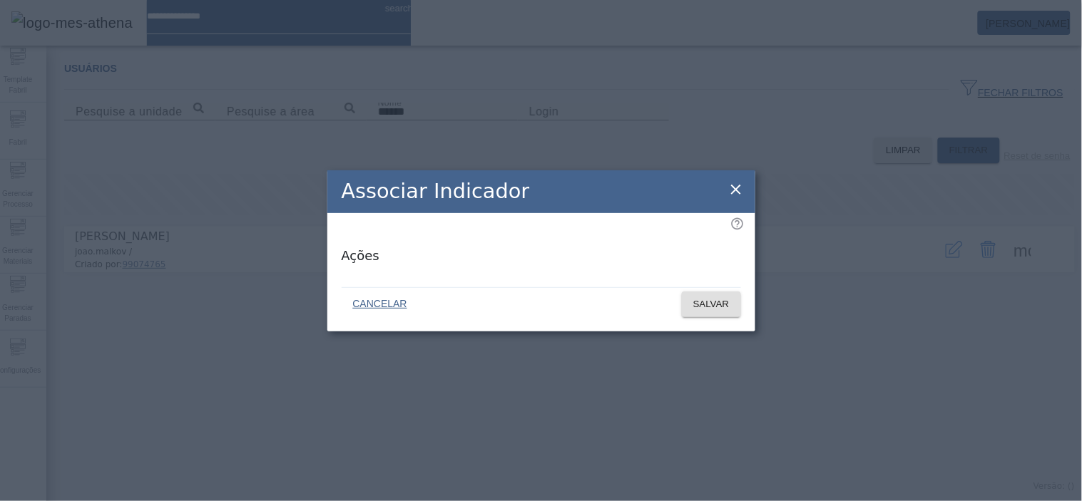
click at [1039, 396] on div "Associar Indicador Ações CANCELAR SALVAR" at bounding box center [541, 250] width 1082 height 501
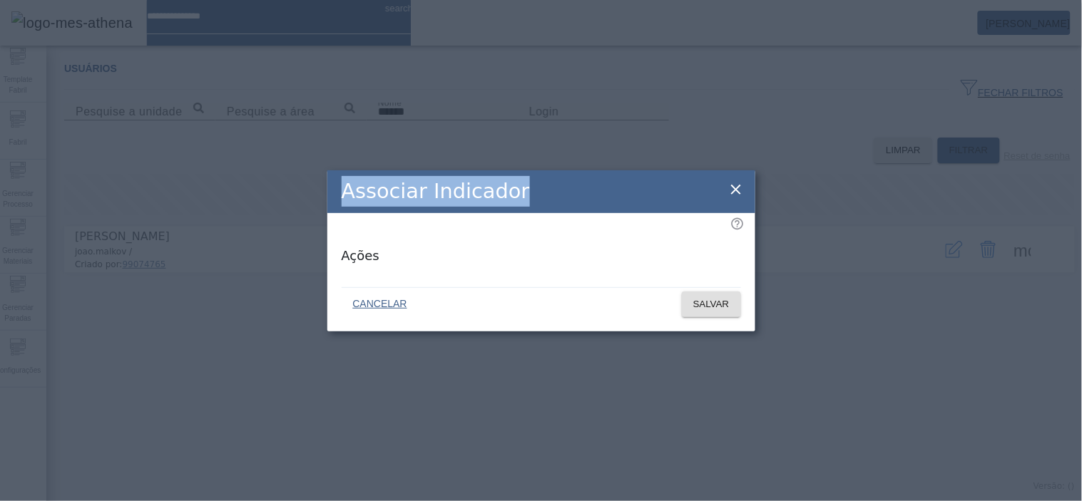
click at [735, 196] on div "Associar Indicador Ações CANCELAR SALVAR" at bounding box center [541, 250] width 428 height 161
click at [733, 195] on icon at bounding box center [736, 190] width 10 height 10
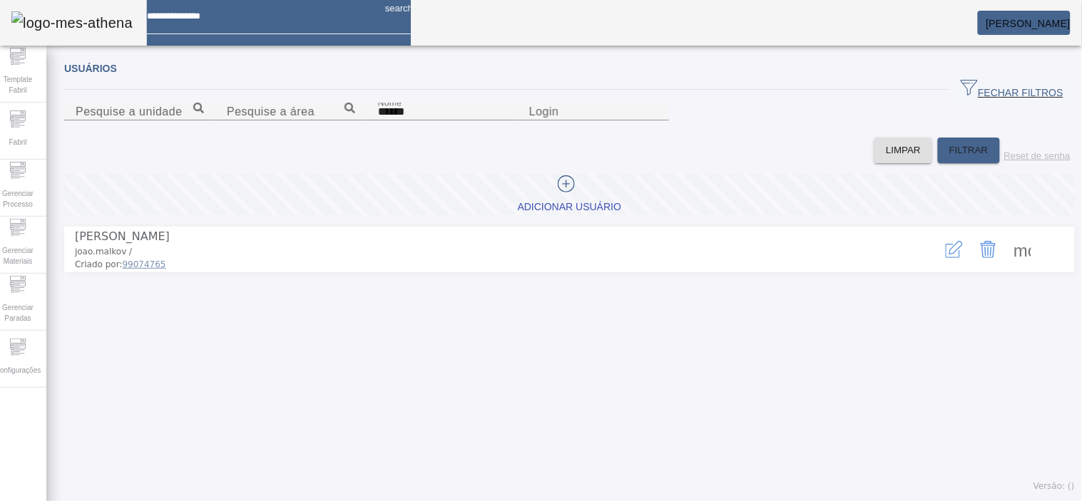
click at [1011, 267] on span at bounding box center [1023, 250] width 34 height 34
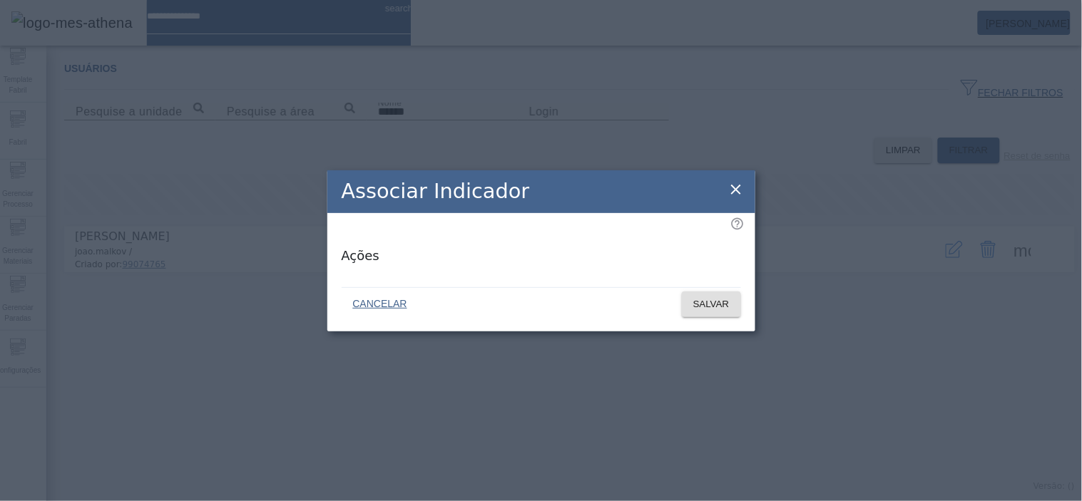
click at [890, 501] on div "Ocorreu um problema durante a operação." at bounding box center [541, 509] width 1082 height 17
click at [735, 195] on icon at bounding box center [736, 190] width 10 height 10
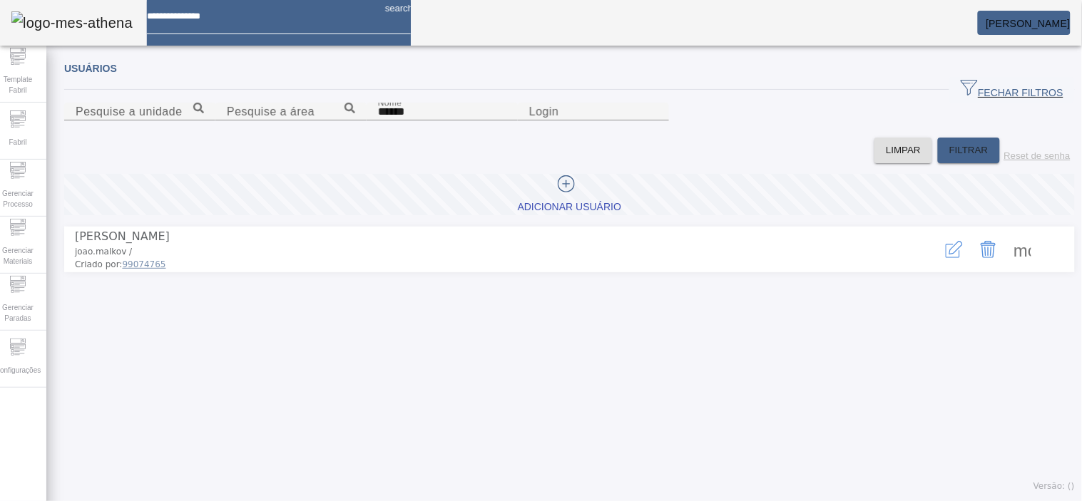
click at [1006, 267] on span at bounding box center [1023, 250] width 34 height 34
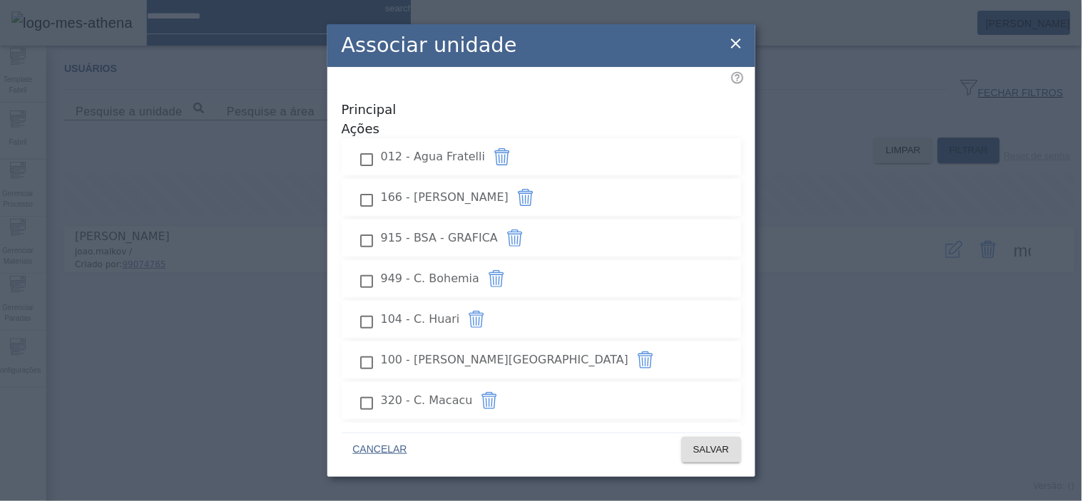
click at [740, 45] on icon at bounding box center [736, 43] width 17 height 17
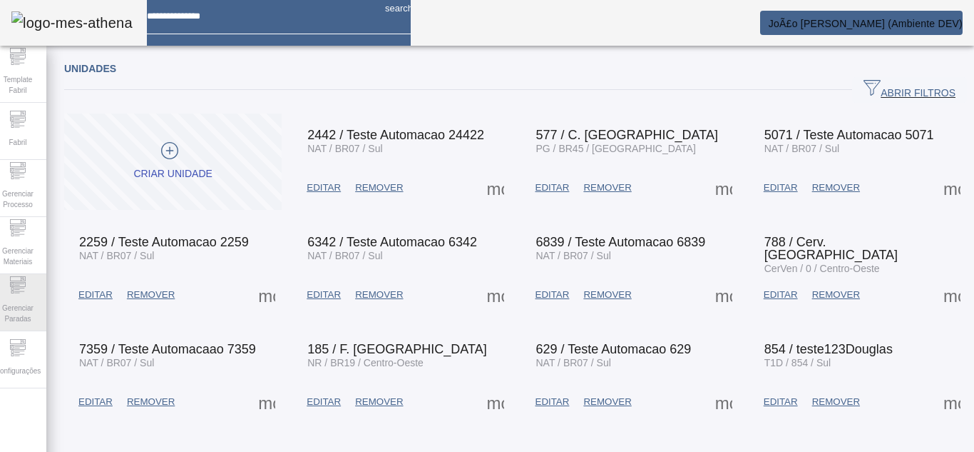
click at [38, 291] on div "Gerenciar Paradas" at bounding box center [17, 302] width 57 height 57
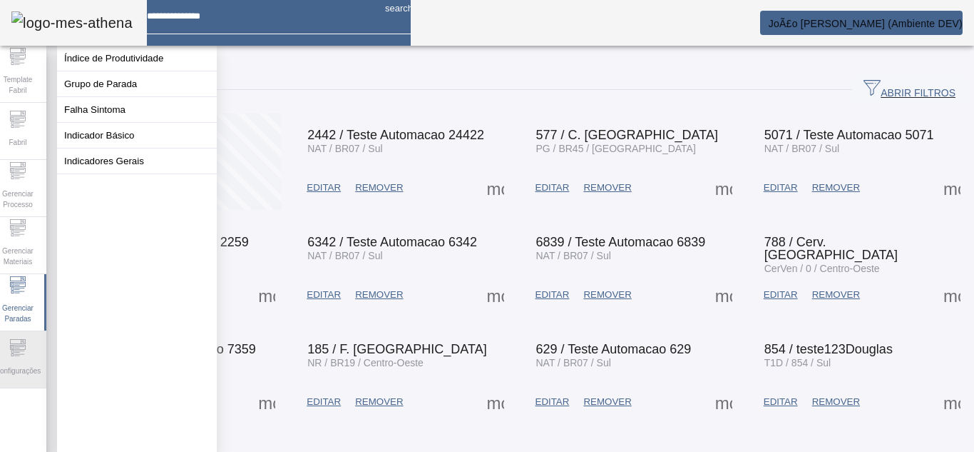
click at [21, 352] on icon at bounding box center [17, 347] width 17 height 17
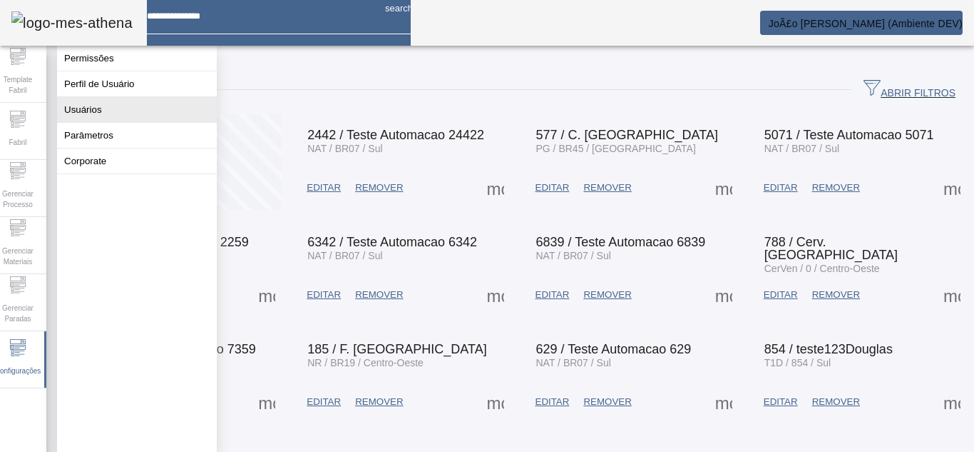
click at [96, 122] on button "Usuários" at bounding box center [137, 109] width 160 height 25
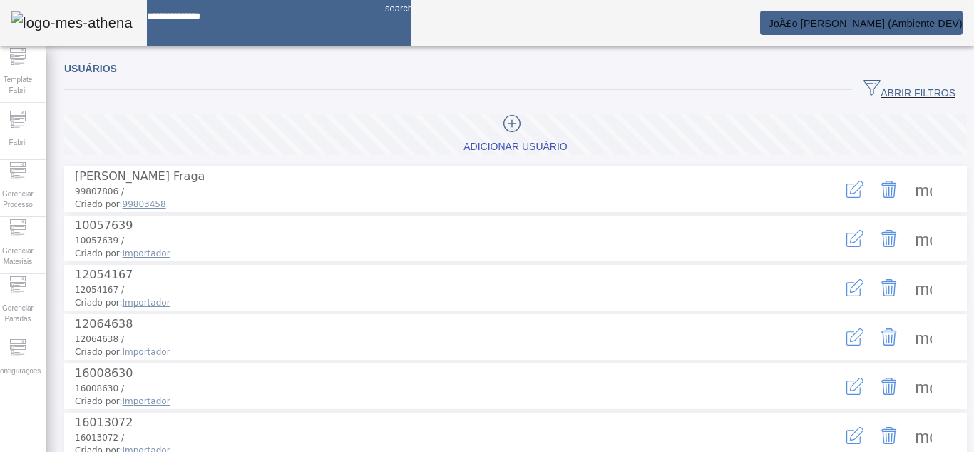
drag, startPoint x: 892, startPoint y: 88, endPoint x: 375, endPoint y: 141, distance: 519.9
click at [892, 89] on span "ABRIR FILTROS" at bounding box center [910, 89] width 92 height 21
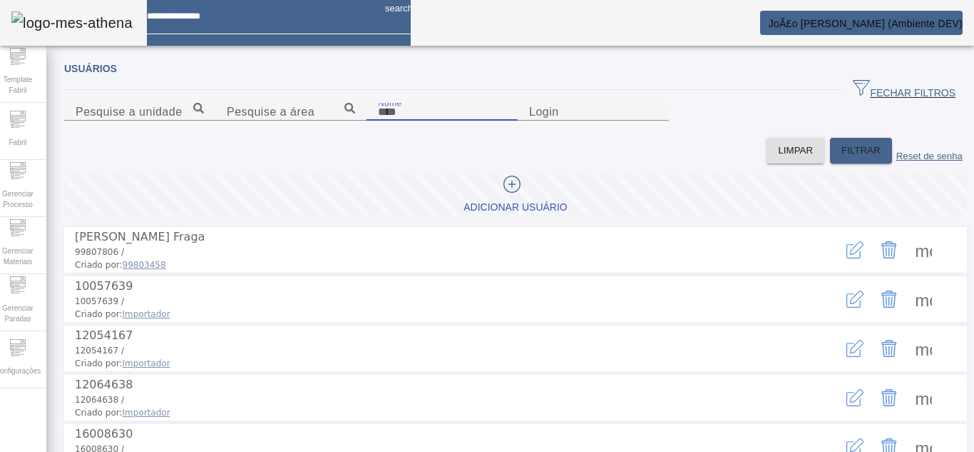
click at [378, 121] on input "Nome" at bounding box center [442, 111] width 128 height 17
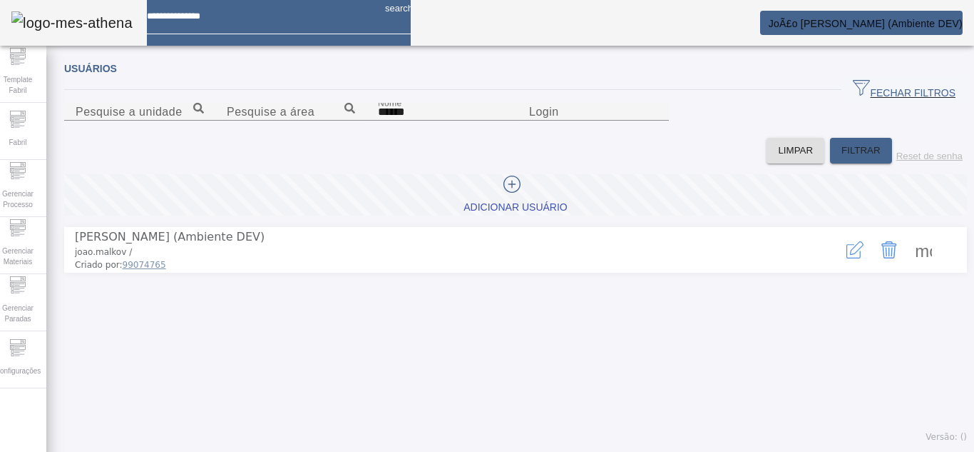
click at [850, 267] on button "button" at bounding box center [855, 250] width 34 height 34
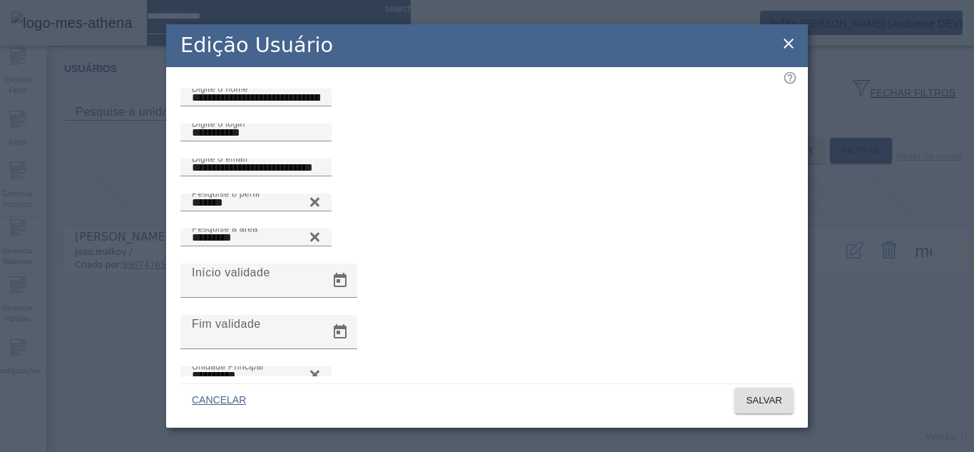
scroll to position [71, 0]
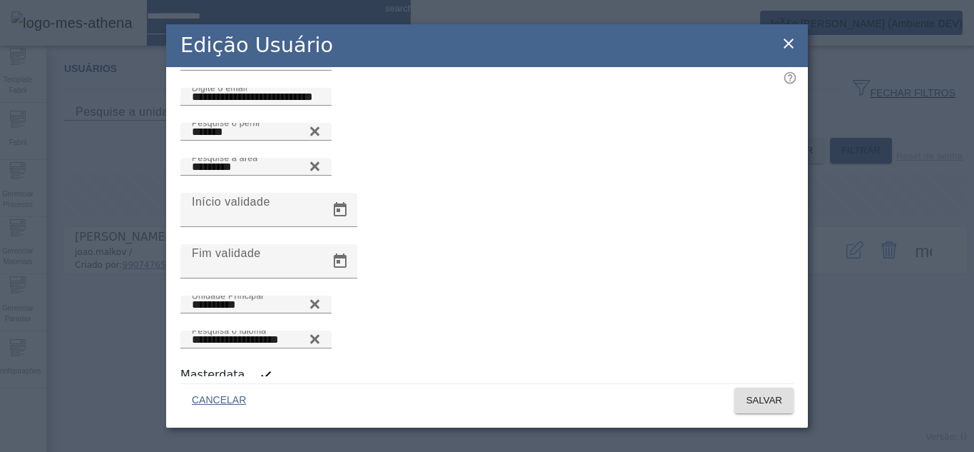
click at [785, 45] on icon at bounding box center [788, 43] width 17 height 17
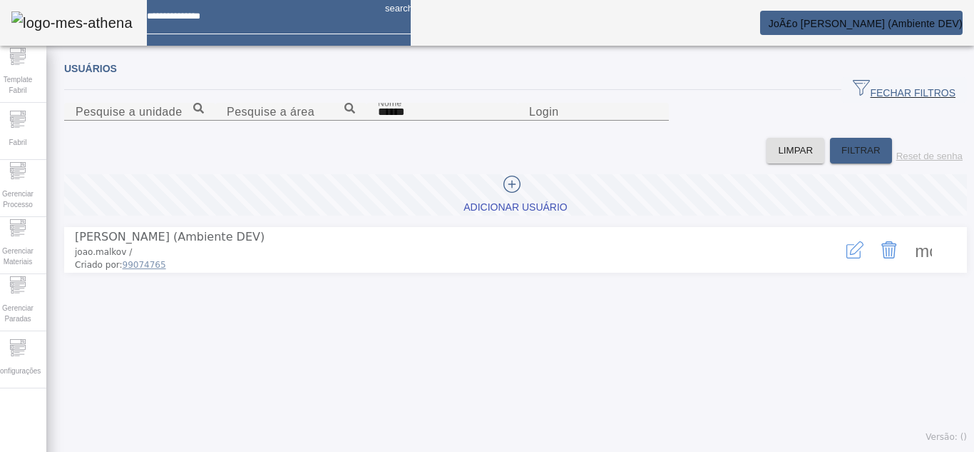
click at [912, 267] on span at bounding box center [924, 250] width 34 height 34
click at [847, 258] on icon "button" at bounding box center [855, 249] width 17 height 17
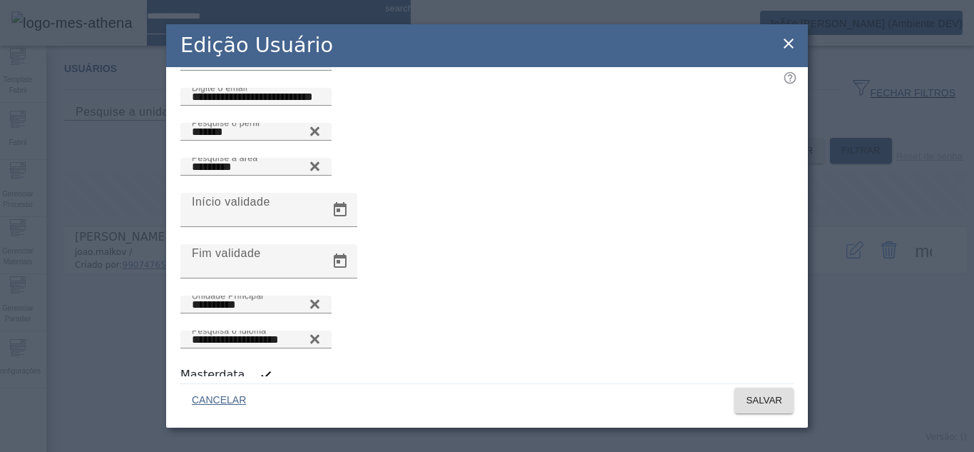
click at [786, 50] on icon at bounding box center [788, 43] width 17 height 17
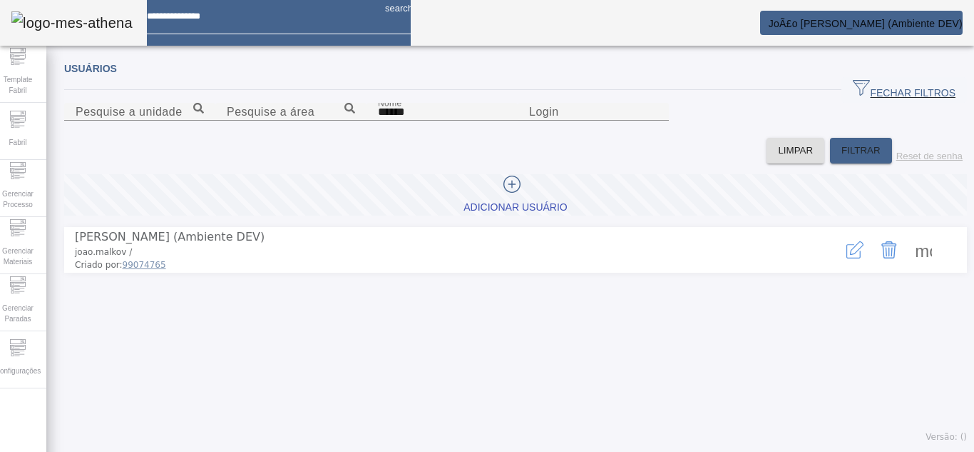
click at [907, 267] on span at bounding box center [924, 250] width 34 height 34
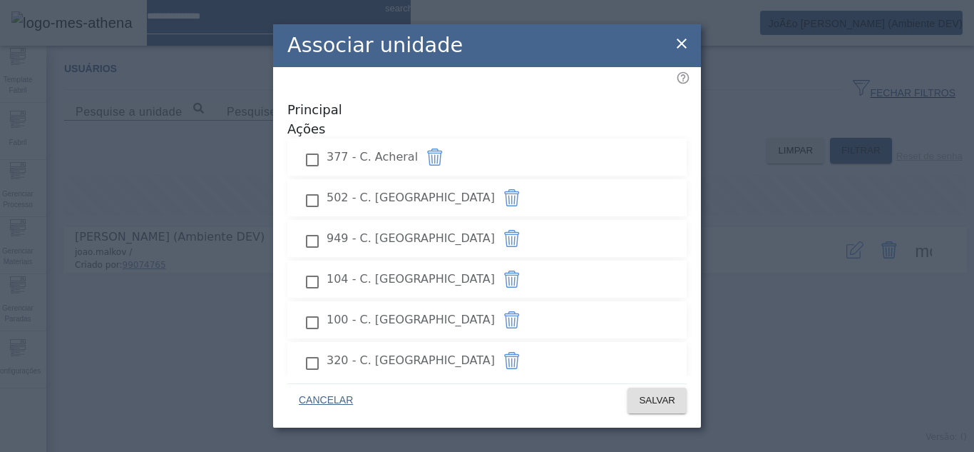
click at [686, 46] on icon at bounding box center [681, 43] width 17 height 17
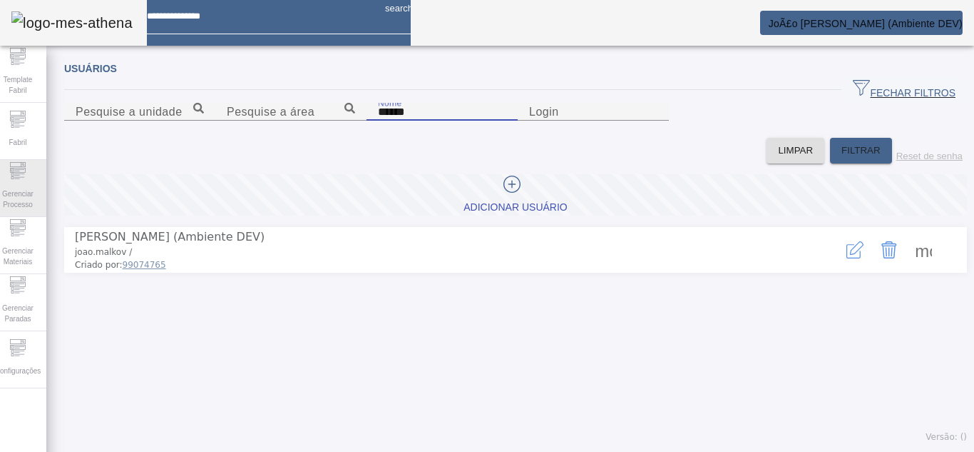
drag, startPoint x: 168, startPoint y: 182, endPoint x: 0, endPoint y: 175, distance: 167.8
click at [0, 175] on div "Template Fabril Fabril Gerenciar Processo Gerenciar Materiais Gerenciar Paradas…" at bounding box center [487, 226] width 996 height 452
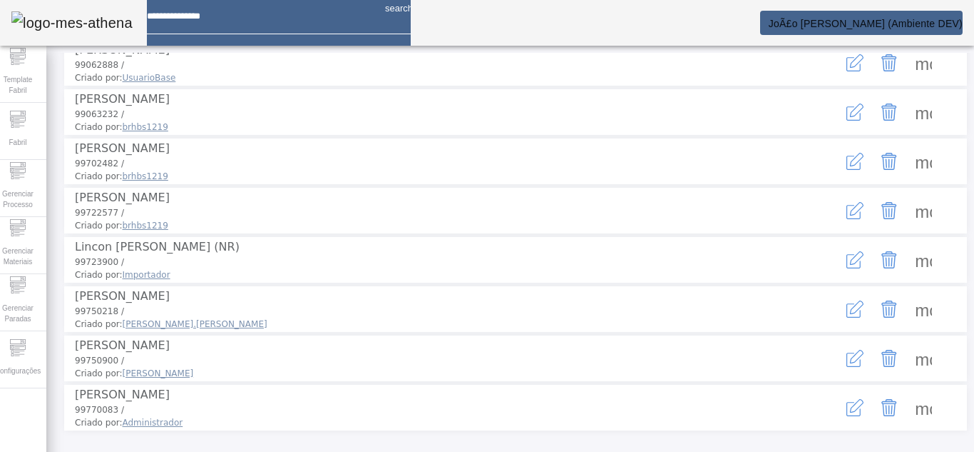
scroll to position [0, 0]
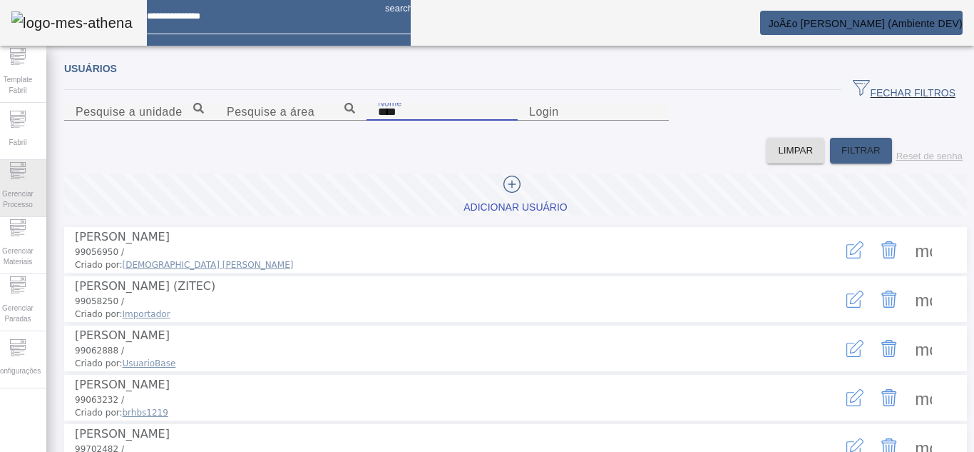
drag, startPoint x: 107, startPoint y: 178, endPoint x: 0, endPoint y: 169, distance: 107.4
click at [0, 170] on div "Template Fabril Fabril Gerenciar Processo Gerenciar Materiais Gerenciar Paradas…" at bounding box center [487, 226] width 996 height 452
paste input "**********"
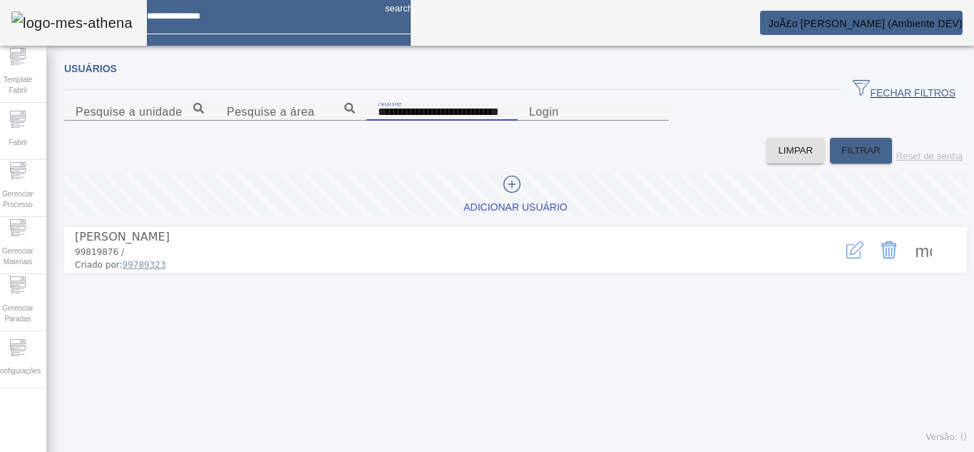
click at [847, 258] on icon "button" at bounding box center [855, 249] width 17 height 17
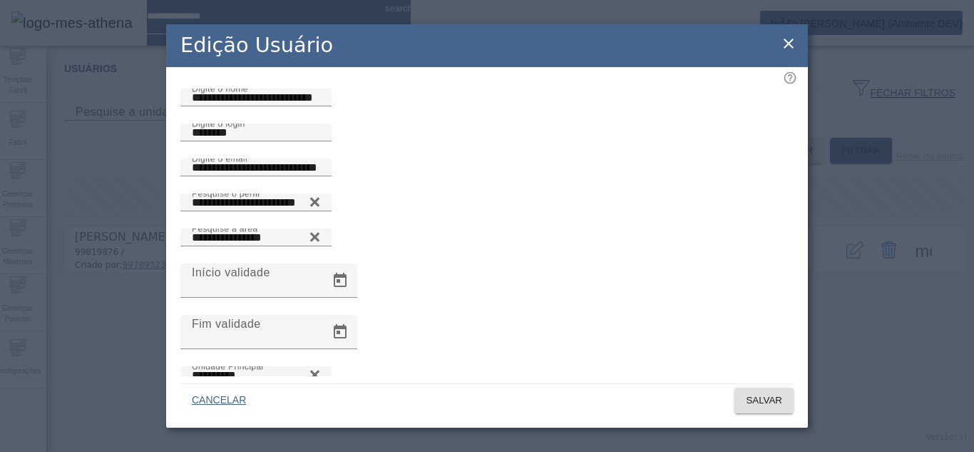
click at [786, 43] on icon at bounding box center [788, 43] width 17 height 17
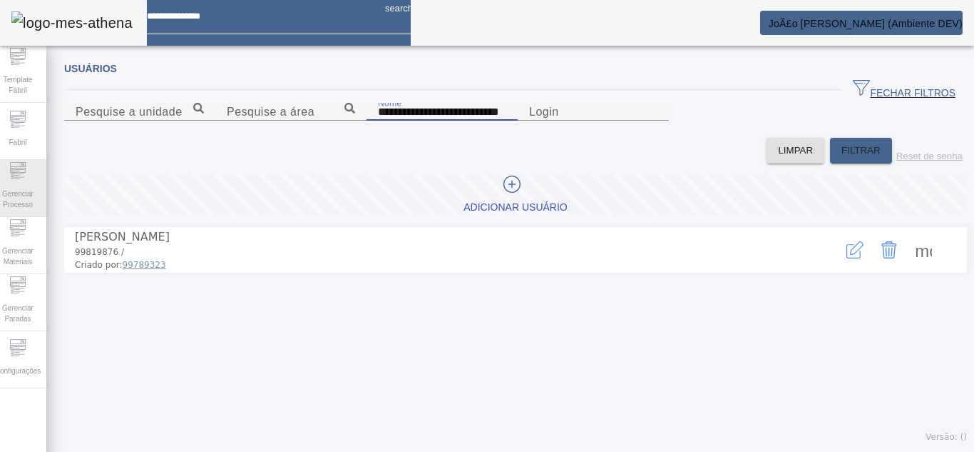
drag, startPoint x: 259, startPoint y: 180, endPoint x: 0, endPoint y: 187, distance: 259.0
click at [0, 187] on div "**********" at bounding box center [487, 226] width 996 height 452
type input "*****"
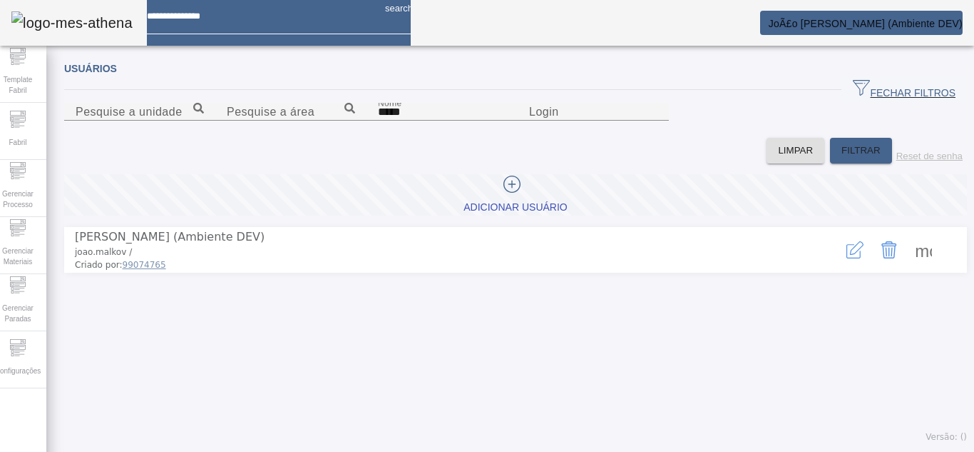
click at [847, 258] on icon "button" at bounding box center [855, 249] width 17 height 17
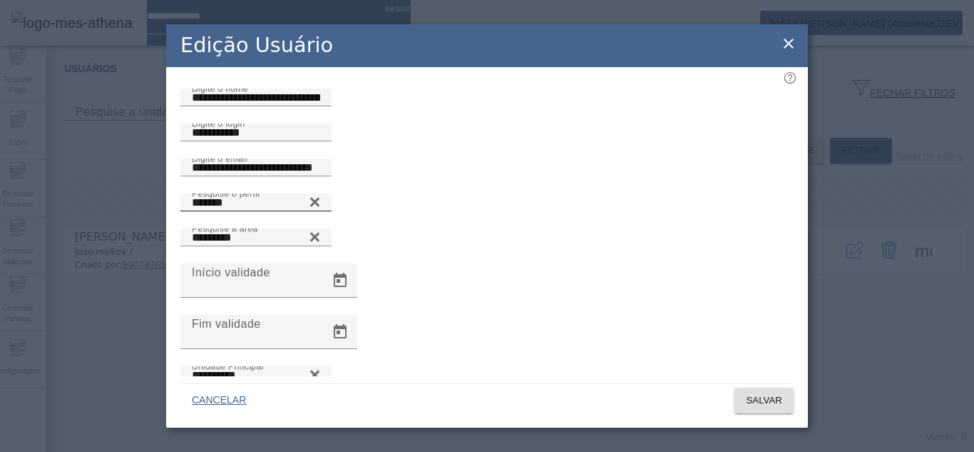
click at [320, 210] on icon at bounding box center [315, 201] width 11 height 17
click at [320, 204] on icon at bounding box center [315, 198] width 11 height 11
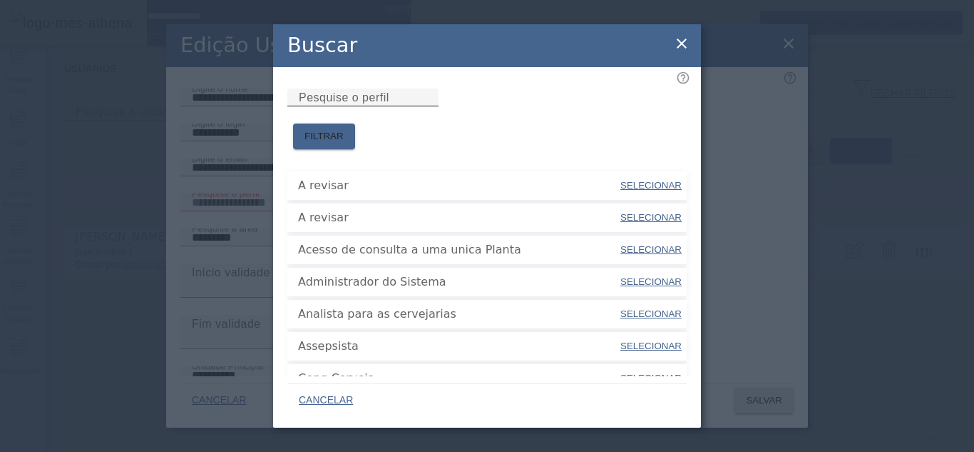
click at [360, 103] on mat-label "Pesquise o perfil" at bounding box center [344, 97] width 91 height 12
click at [360, 106] on input "Pesquise o perfil" at bounding box center [363, 97] width 128 height 17
type input "***"
click at [344, 129] on span "FILTRAR" at bounding box center [324, 136] width 39 height 14
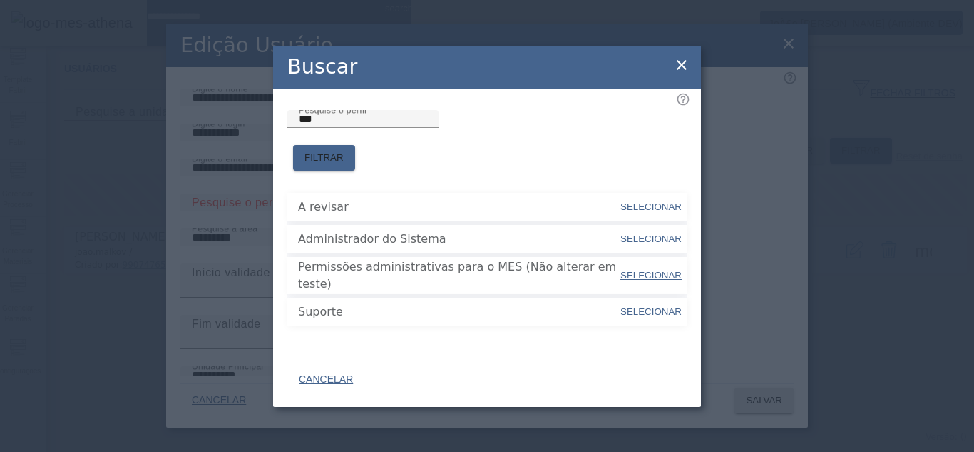
click at [647, 241] on span "SELECIONAR" at bounding box center [651, 239] width 61 height 14
type input "**********"
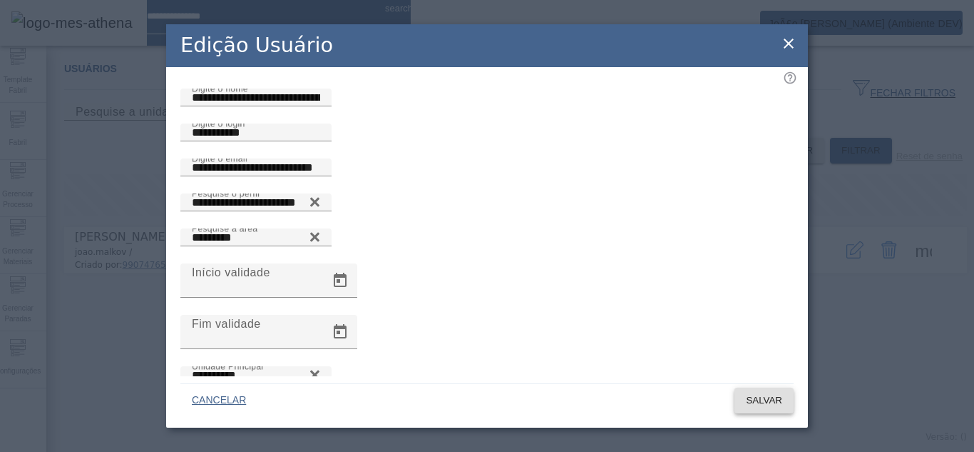
click at [772, 407] on span "SALVAR" at bounding box center [764, 400] width 36 height 14
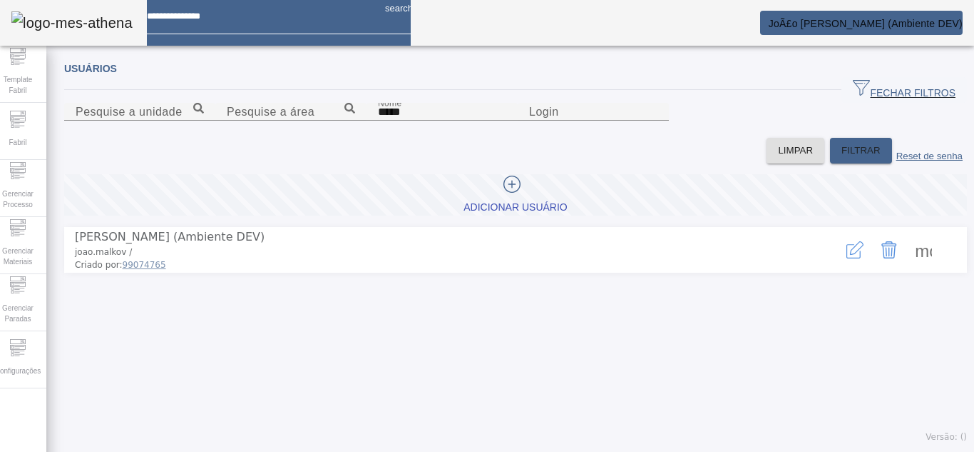
click at [958, 16] on mat-card "JoÃ£o Victor Costa Malkov (Ambiente DEV)" at bounding box center [861, 23] width 203 height 24
click at [963, 25] on em at bounding box center [963, 23] width 0 height 11
click at [907, 267] on span at bounding box center [924, 250] width 34 height 34
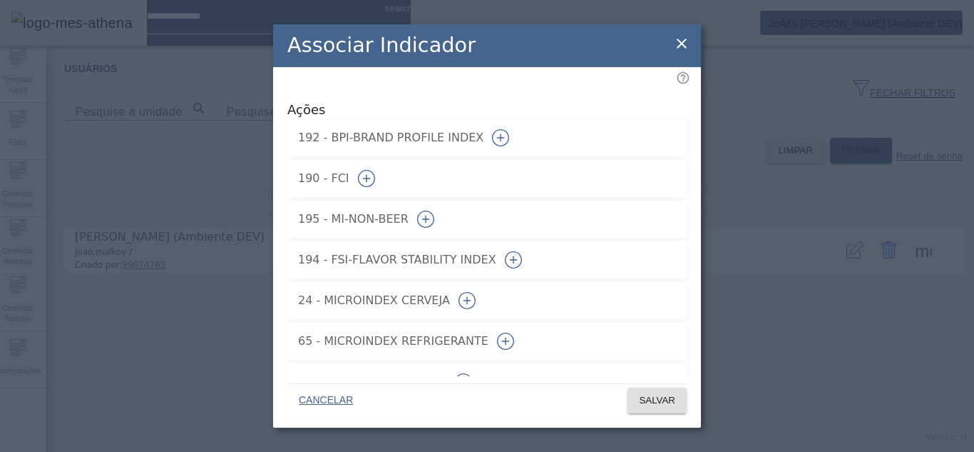
drag, startPoint x: 641, startPoint y: 124, endPoint x: 638, endPoint y: 146, distance: 21.6
click at [509, 129] on icon "button" at bounding box center [500, 137] width 17 height 17
click at [384, 161] on button "button" at bounding box center [367, 178] width 34 height 34
click at [375, 170] on icon "button" at bounding box center [366, 178] width 17 height 17
drag, startPoint x: 640, startPoint y: 165, endPoint x: 640, endPoint y: 187, distance: 21.4
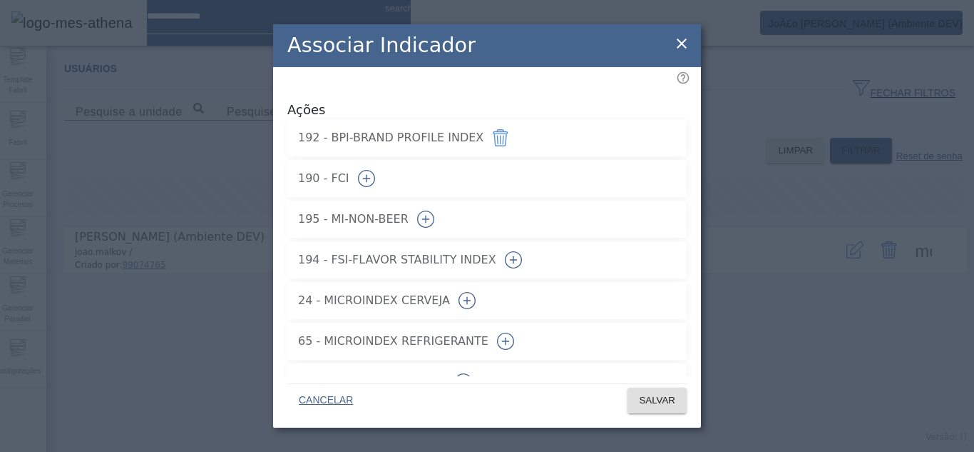
click at [375, 170] on icon "button" at bounding box center [366, 178] width 17 height 17
click at [434, 210] on icon "button" at bounding box center [425, 218] width 17 height 17
click at [522, 251] on icon "button" at bounding box center [513, 259] width 17 height 17
click at [484, 302] on button "button" at bounding box center [467, 300] width 34 height 34
click at [523, 342] on button "button" at bounding box center [506, 341] width 34 height 34
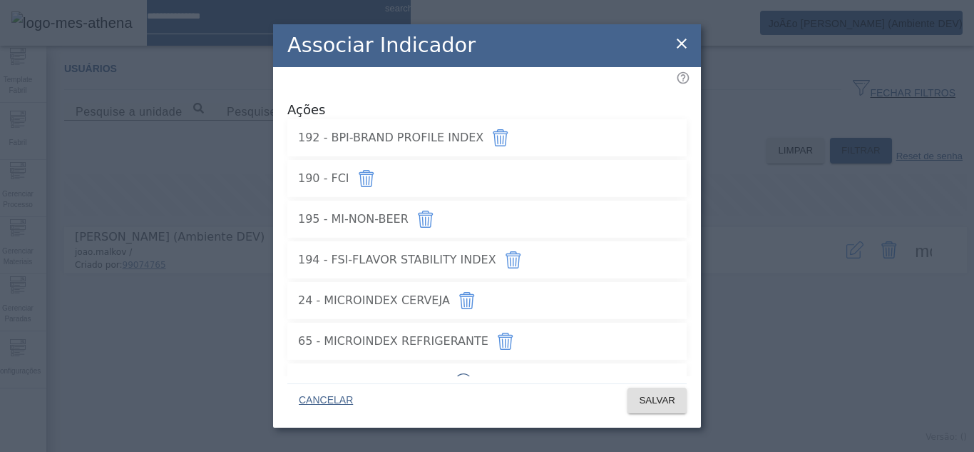
click at [481, 365] on button "button" at bounding box center [464, 382] width 34 height 34
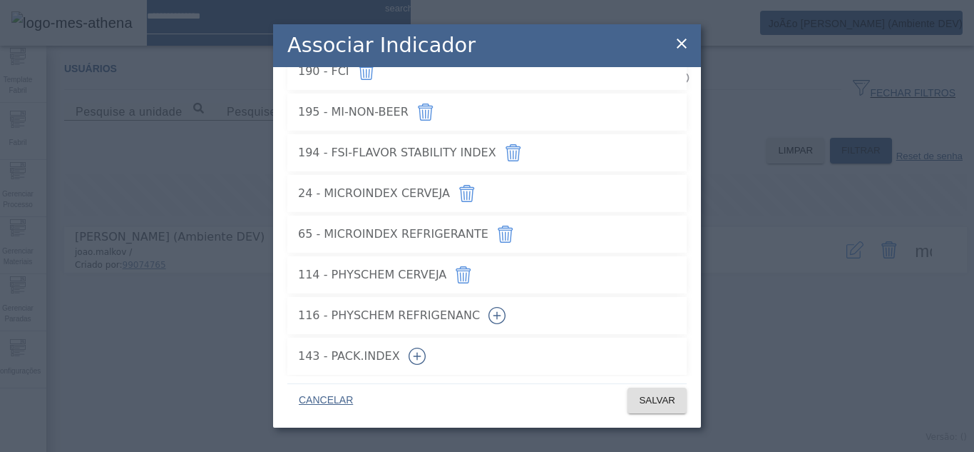
scroll to position [109, 0]
click at [506, 310] on icon "button" at bounding box center [497, 313] width 17 height 17
click at [426, 350] on icon "button" at bounding box center [417, 353] width 17 height 17
click at [656, 394] on span "SALVAR" at bounding box center [657, 400] width 36 height 14
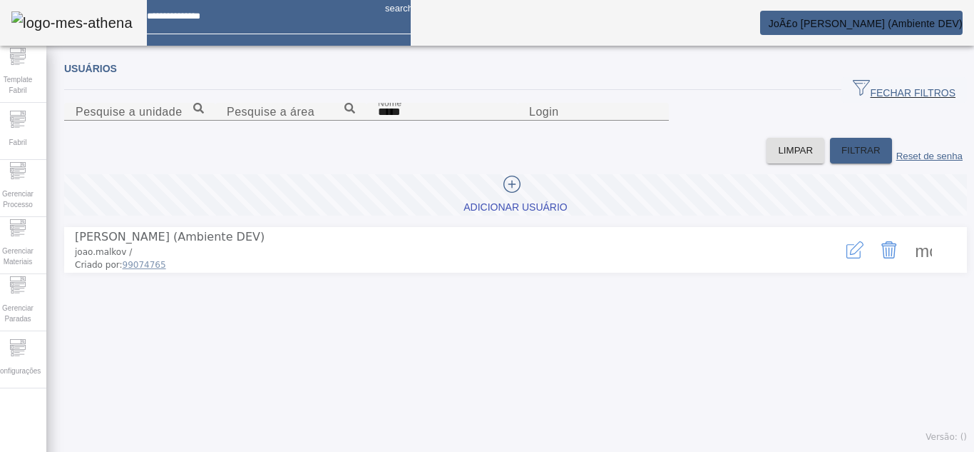
click at [902, 23] on span "JoÃ£o Victor Costa Malkov (Ambiente DEV)" at bounding box center [866, 23] width 194 height 11
